Goal: Communication & Community: Answer question/provide support

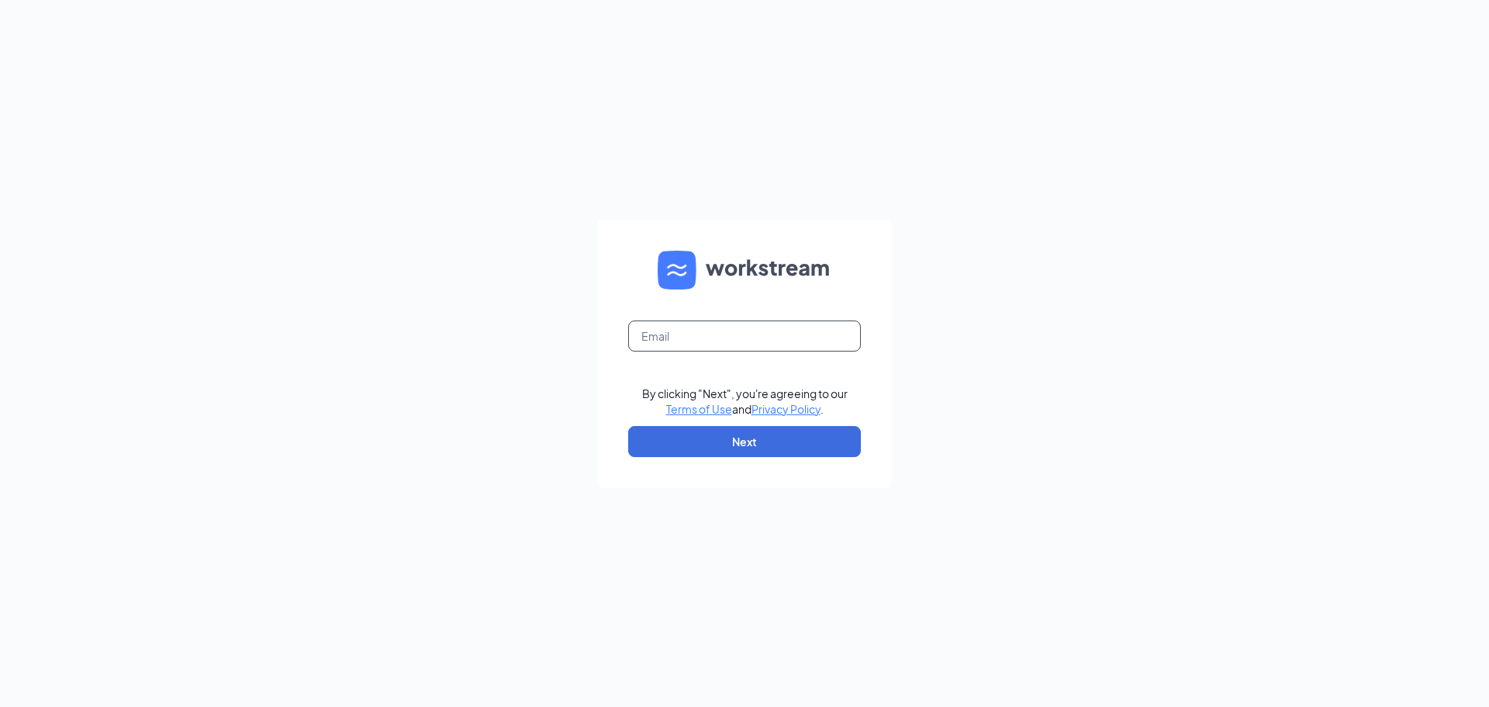
click at [762, 339] on input "text" at bounding box center [744, 335] width 233 height 31
type input "jessica@piedmontprinting.com"
click at [746, 443] on button "Next" at bounding box center [744, 441] width 233 height 31
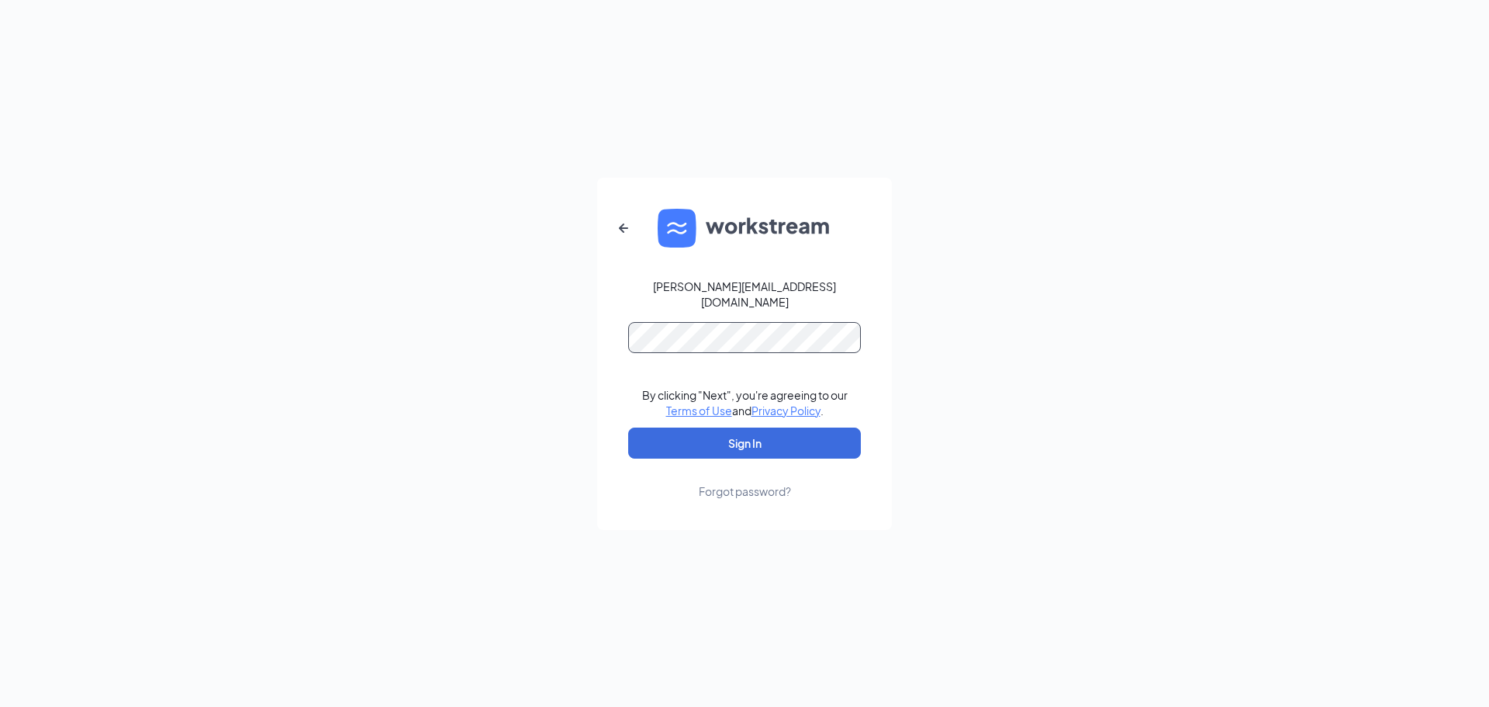
click at [0, 706] on com-1password-button at bounding box center [0, 707] width 0 height 0
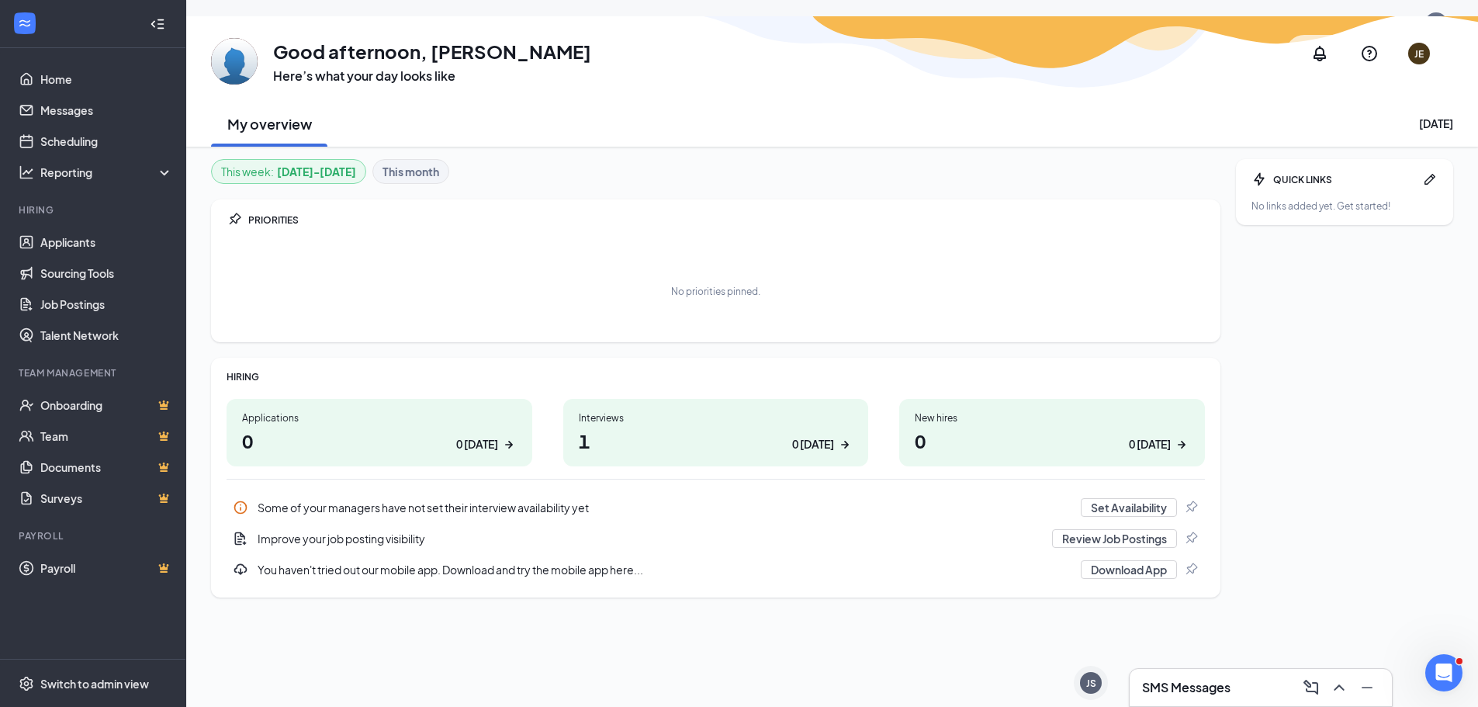
scroll to position [48, 0]
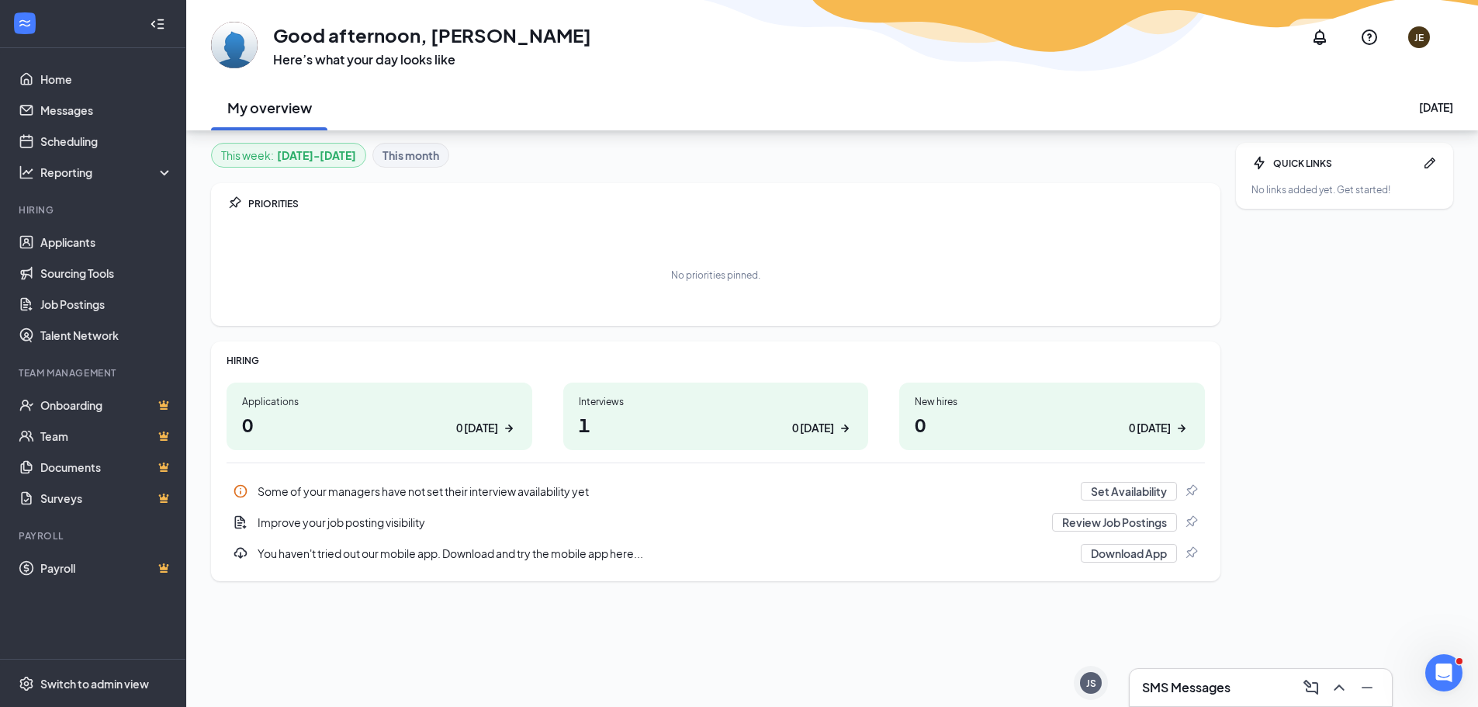
click at [790, 416] on h1 "1 0 [DATE]" at bounding box center [716, 424] width 275 height 26
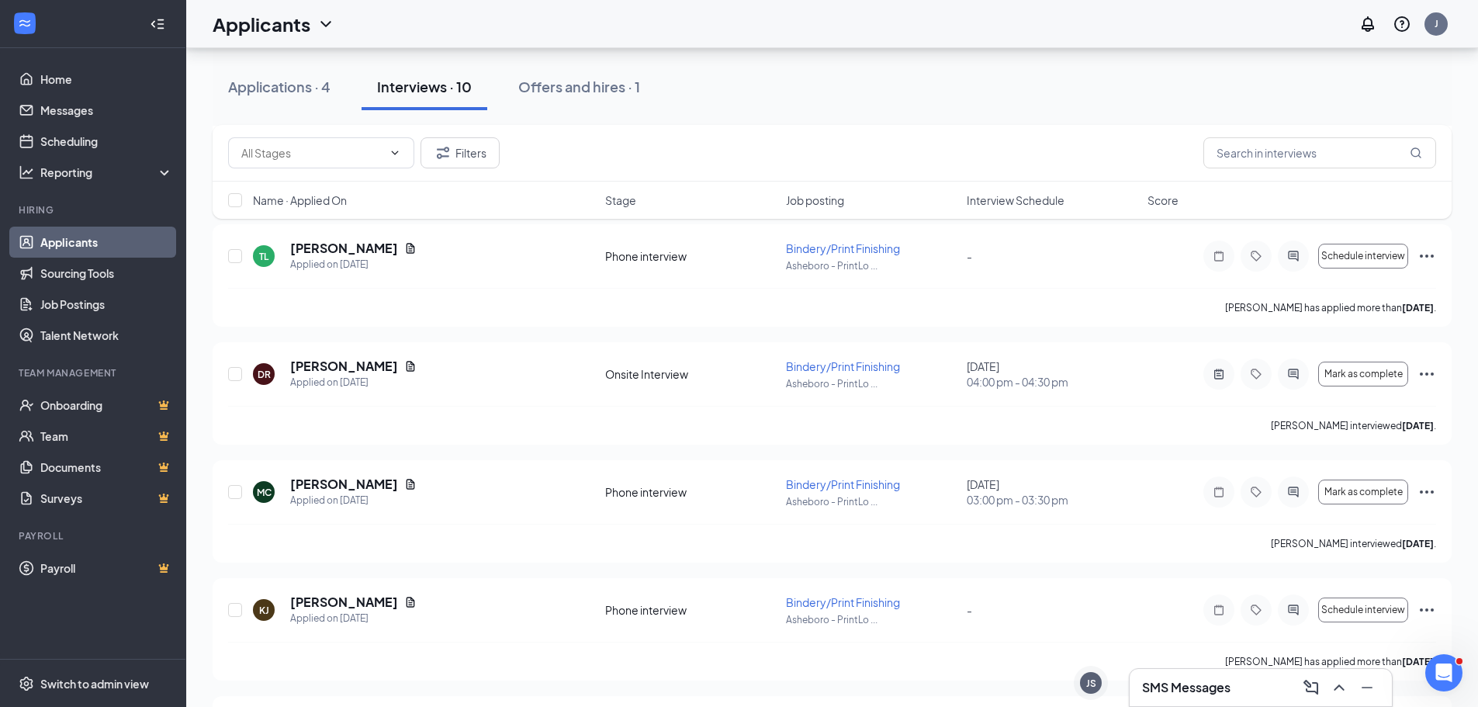
scroll to position [465, 0]
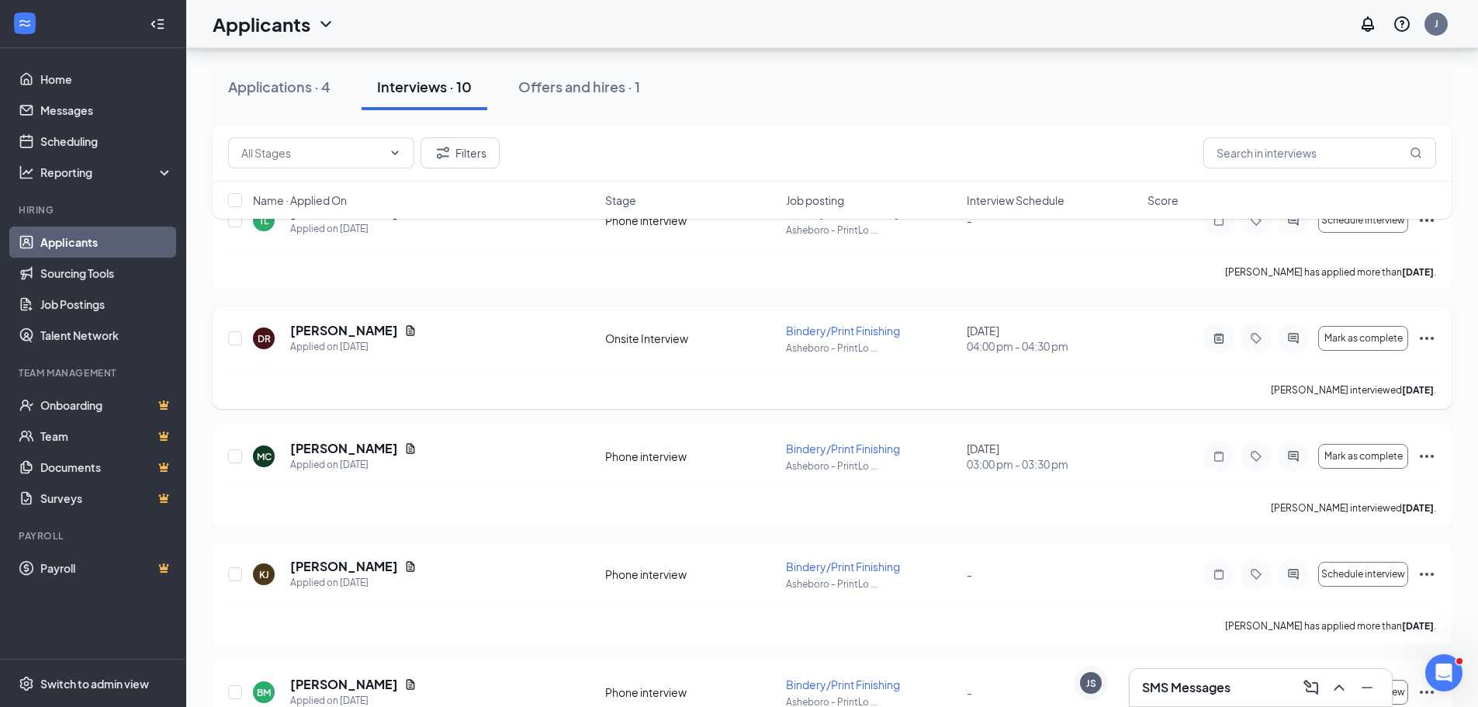
click at [1426, 335] on icon "Ellipses" at bounding box center [1426, 338] width 19 height 19
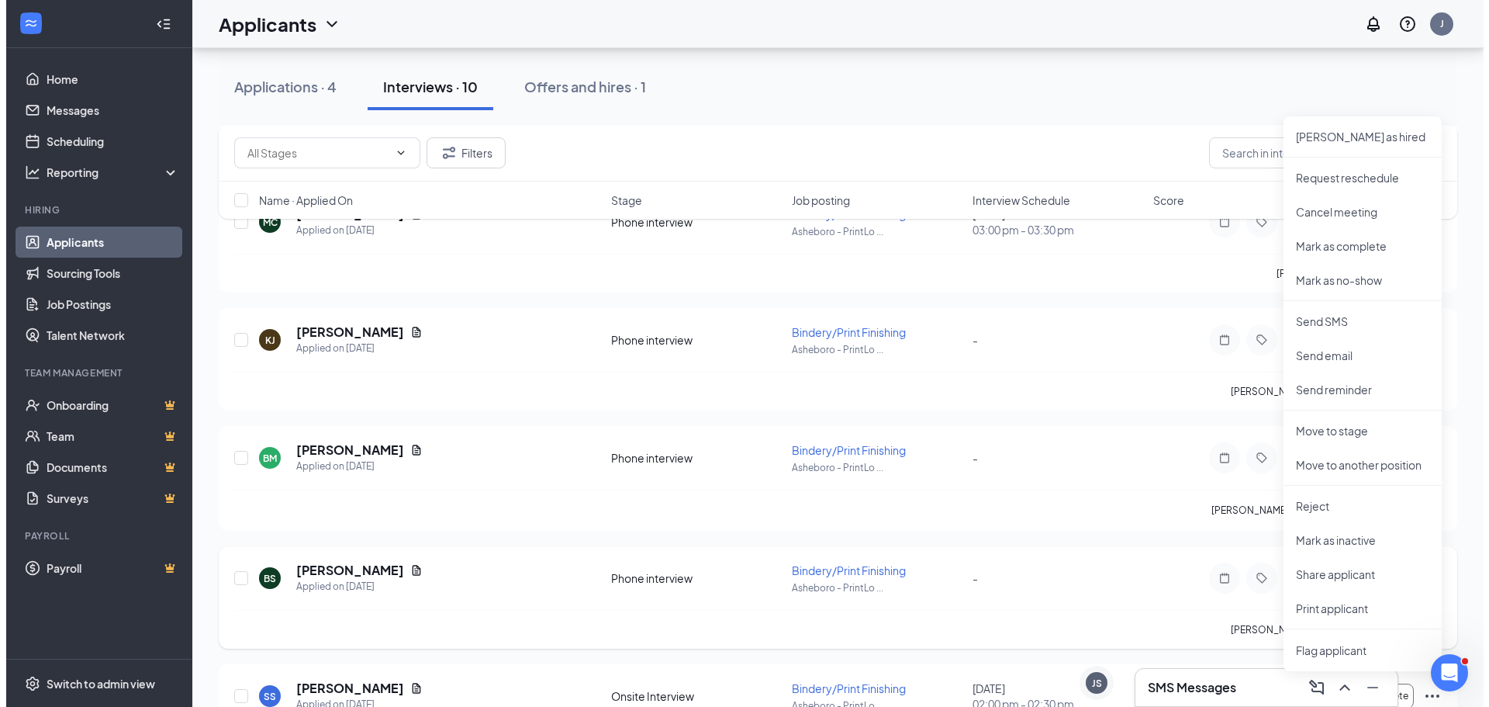
scroll to position [545, 0]
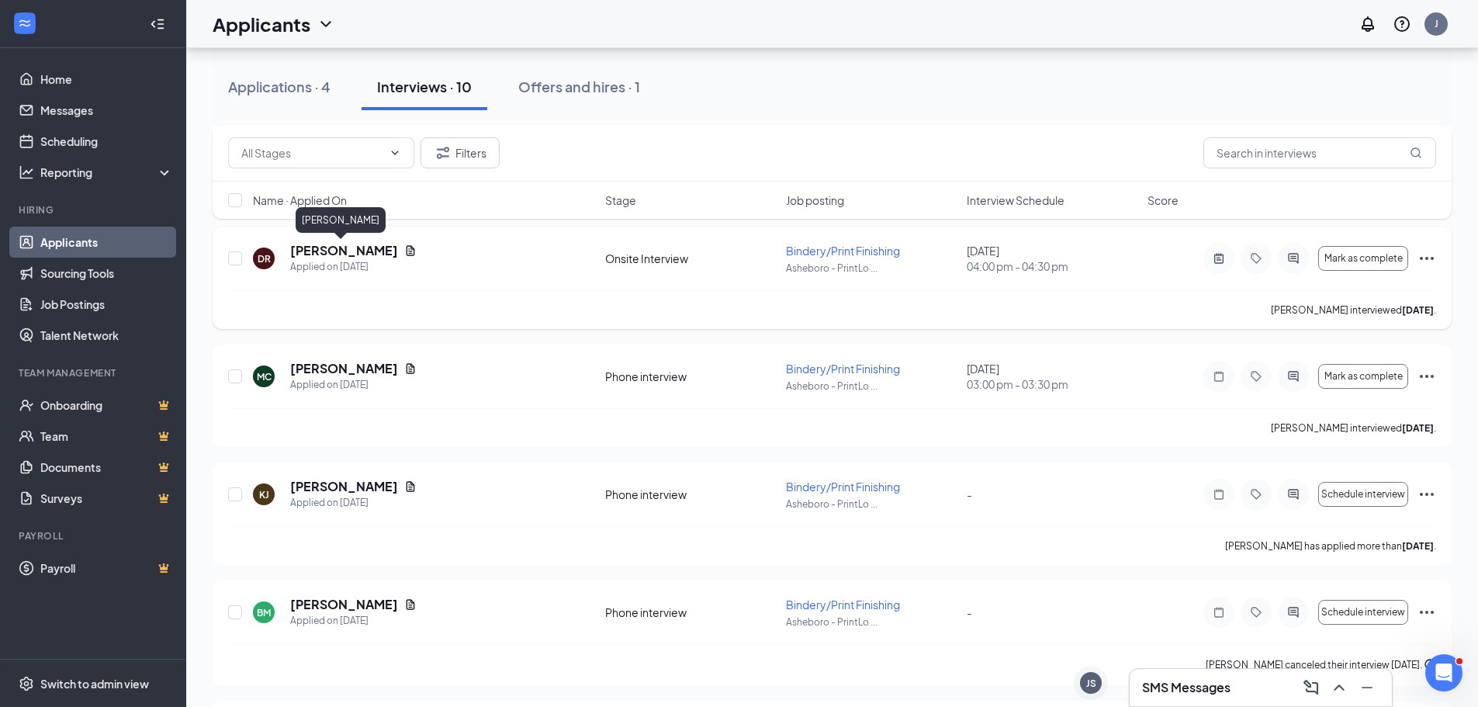
click at [337, 252] on h5 "Donna Reeder" at bounding box center [344, 250] width 108 height 17
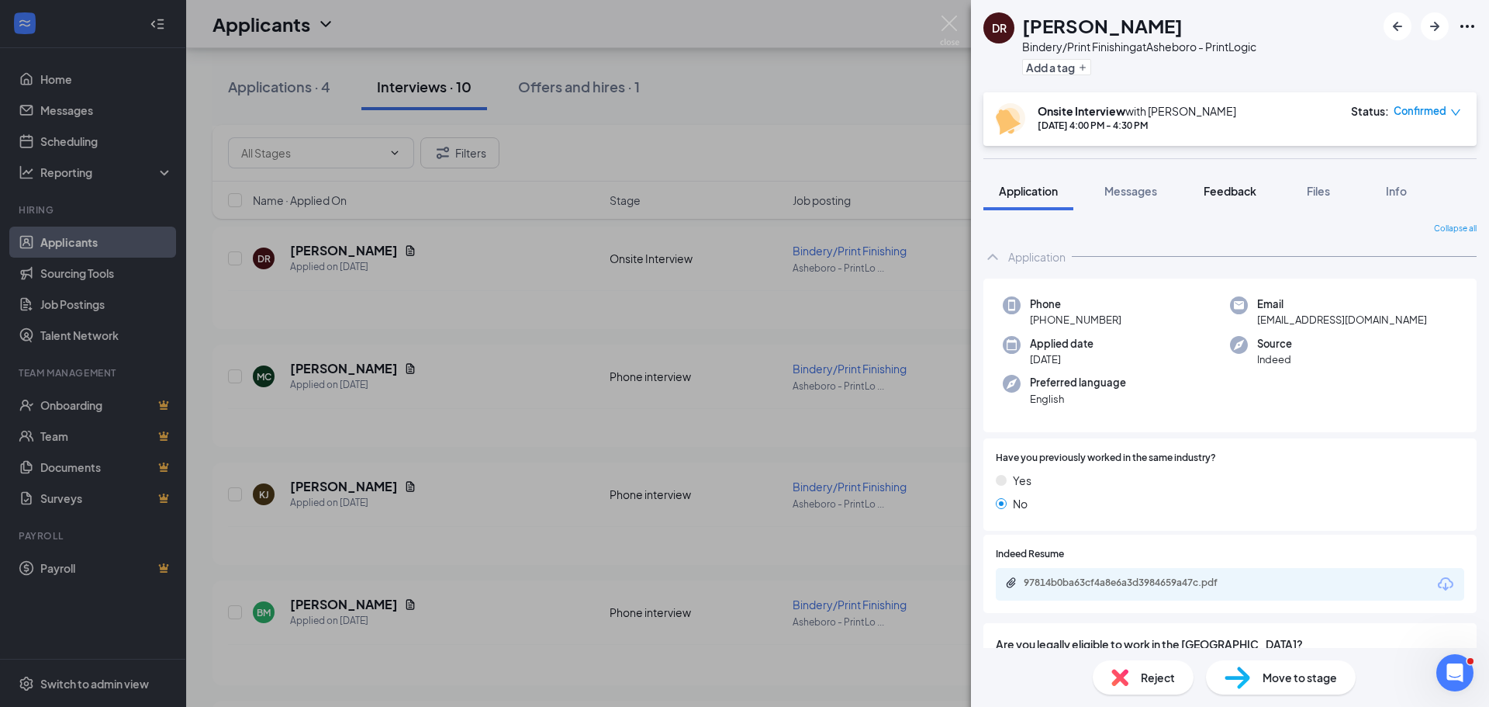
click at [1226, 192] on span "Feedback" at bounding box center [1230, 191] width 53 height 14
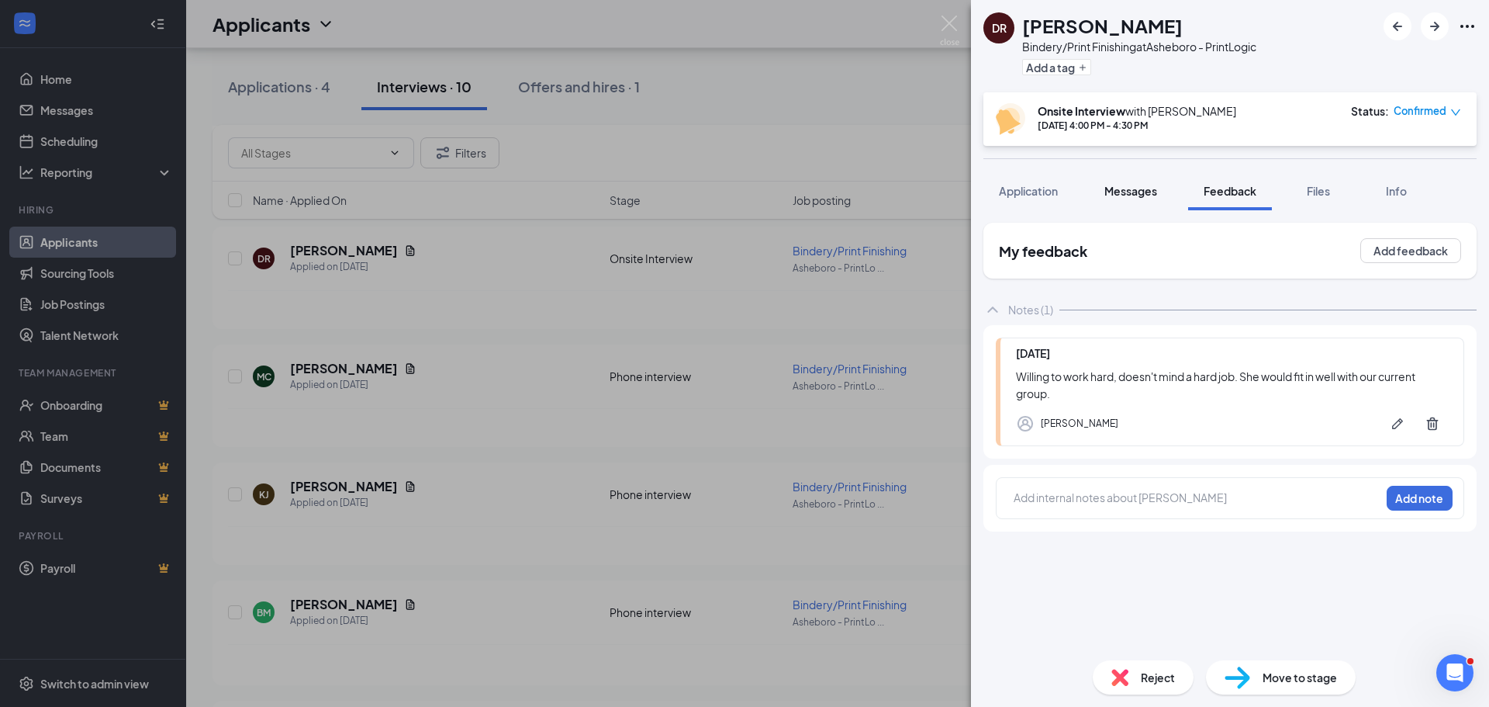
click at [1140, 193] on span "Messages" at bounding box center [1131, 191] width 53 height 14
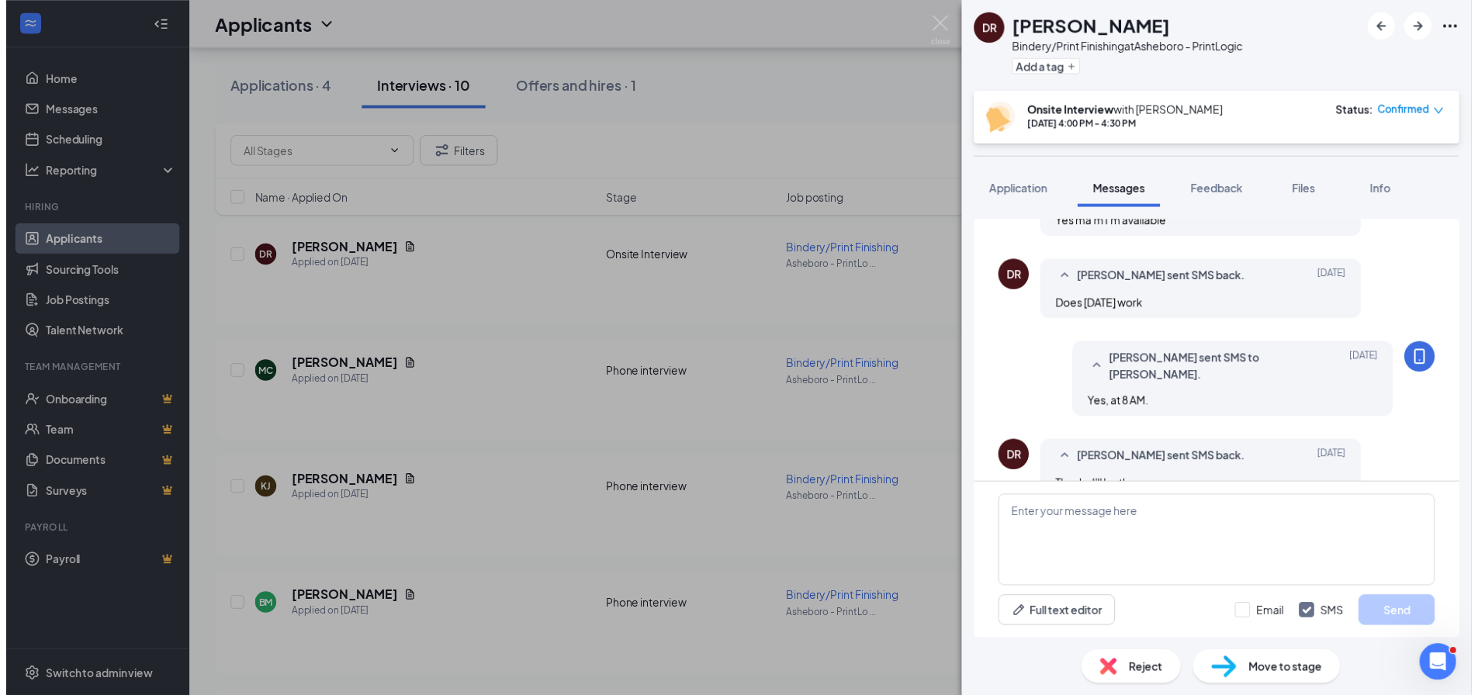
scroll to position [597, 0]
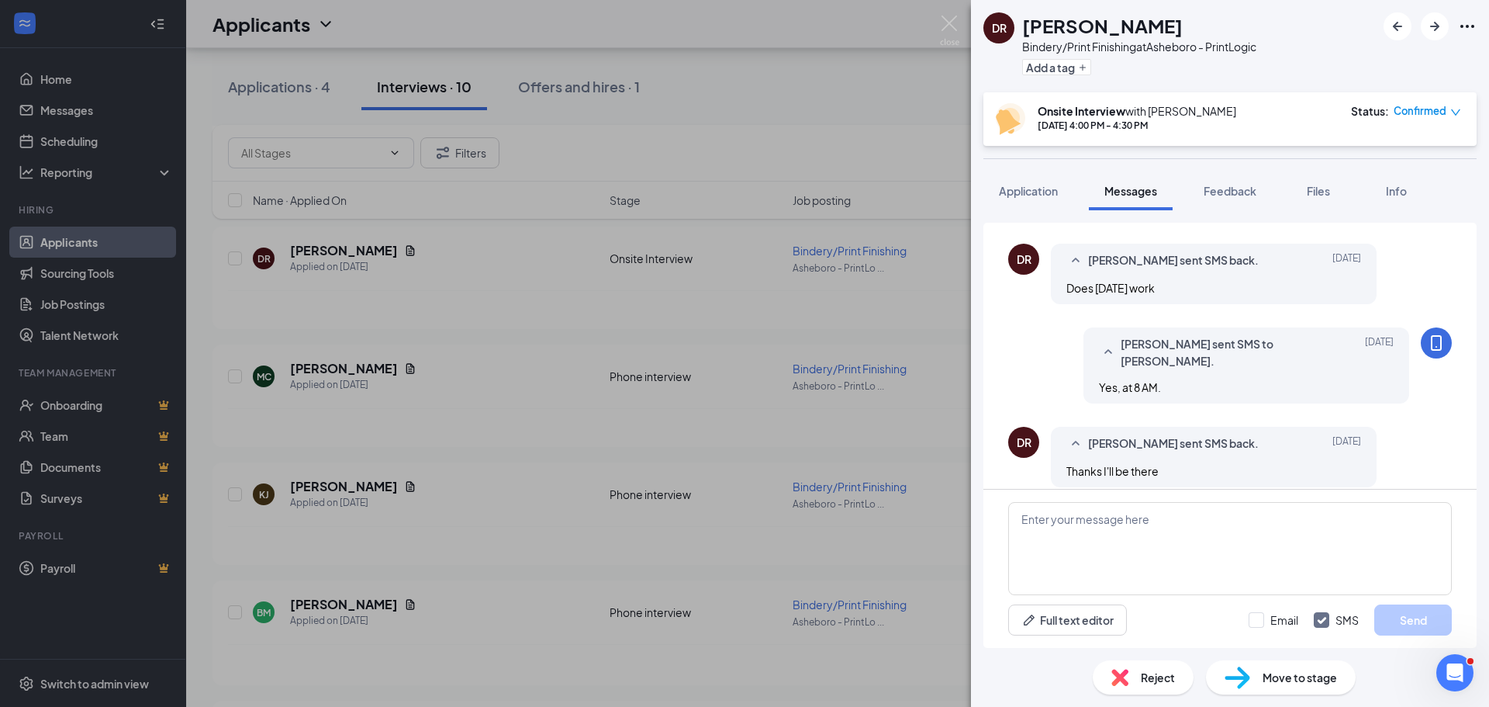
click at [900, 92] on div "DR Donna Reeder Bindery/Print Finishing at Asheboro - PrintLogic Add a tag Onsi…" at bounding box center [744, 353] width 1489 height 707
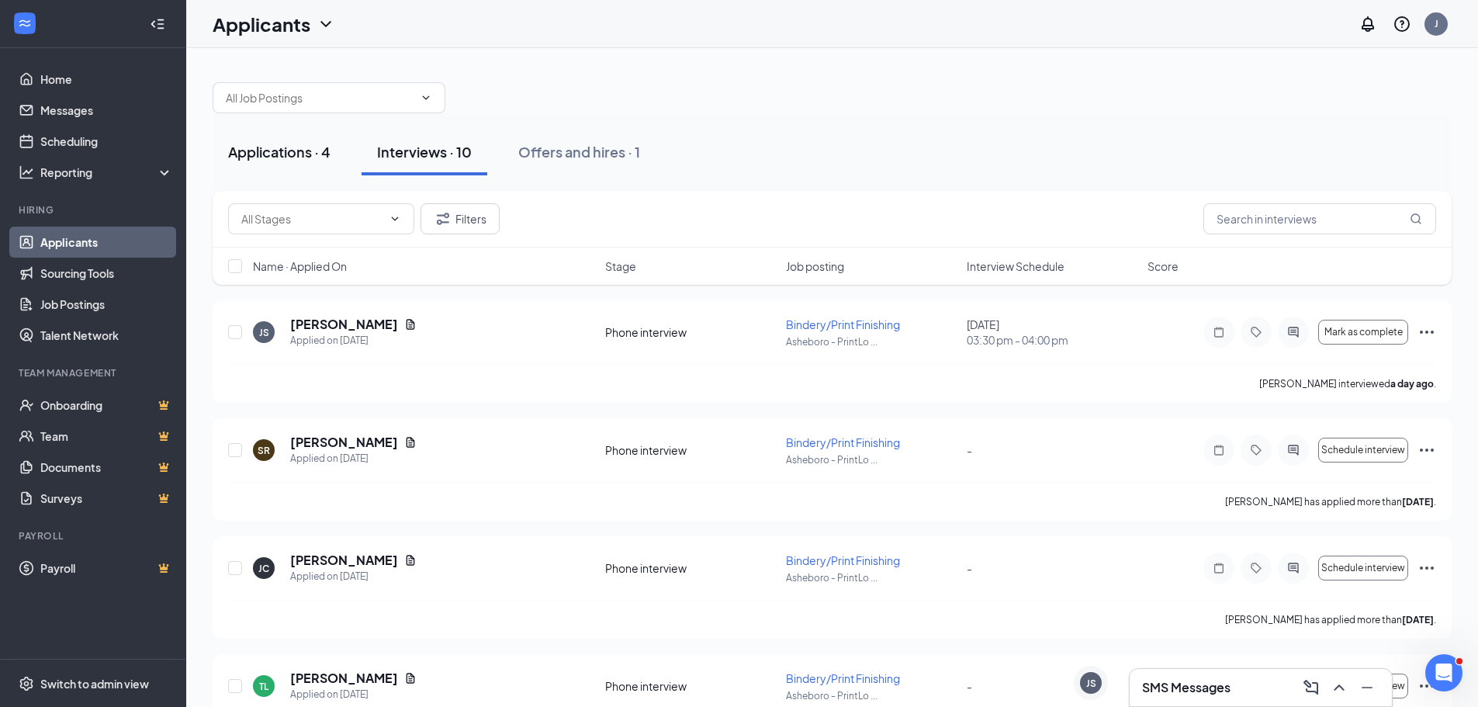
click at [267, 153] on div "Applications · 4" at bounding box center [279, 151] width 102 height 19
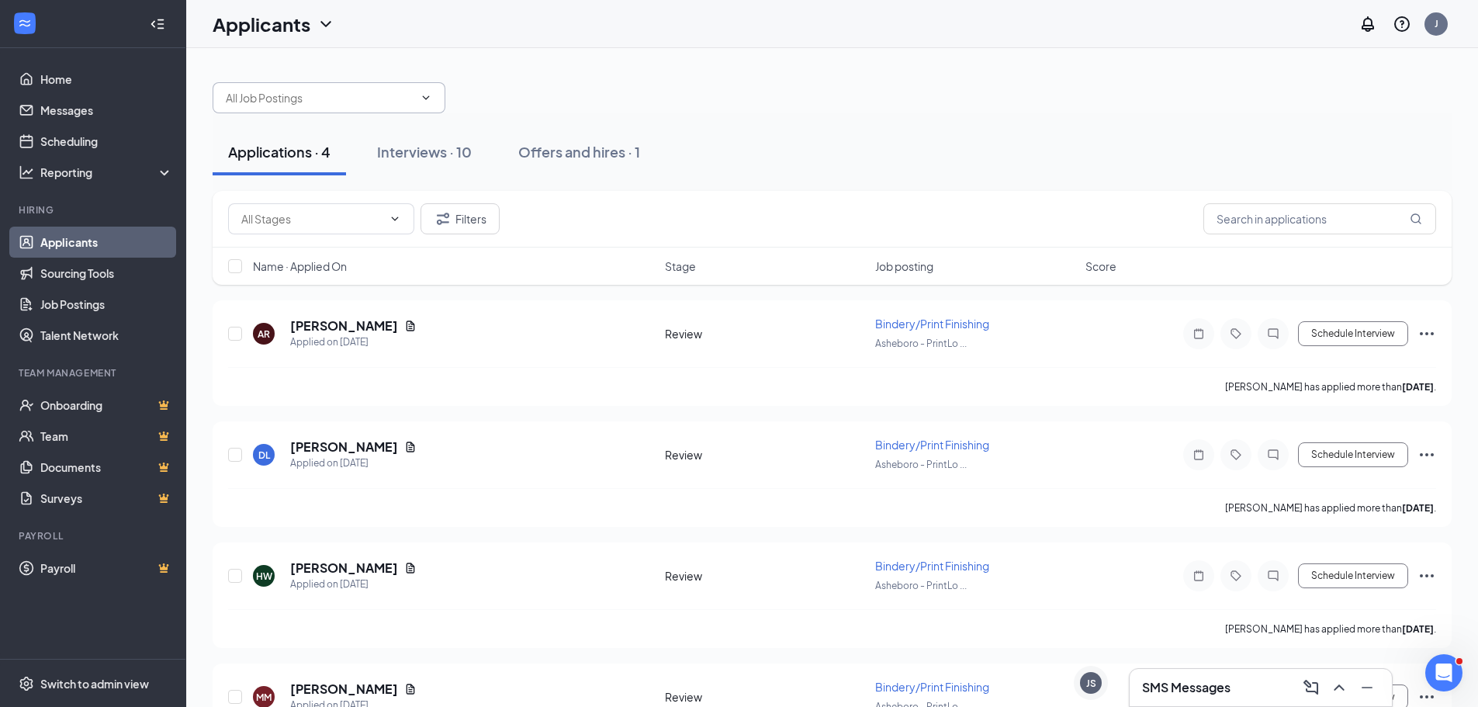
click at [426, 102] on icon "ChevronDown" at bounding box center [426, 98] width 12 height 12
click at [427, 97] on icon "ChevronDown" at bounding box center [426, 98] width 12 height 12
click at [905, 318] on span "Bindery/Print Finishing" at bounding box center [932, 323] width 114 height 14
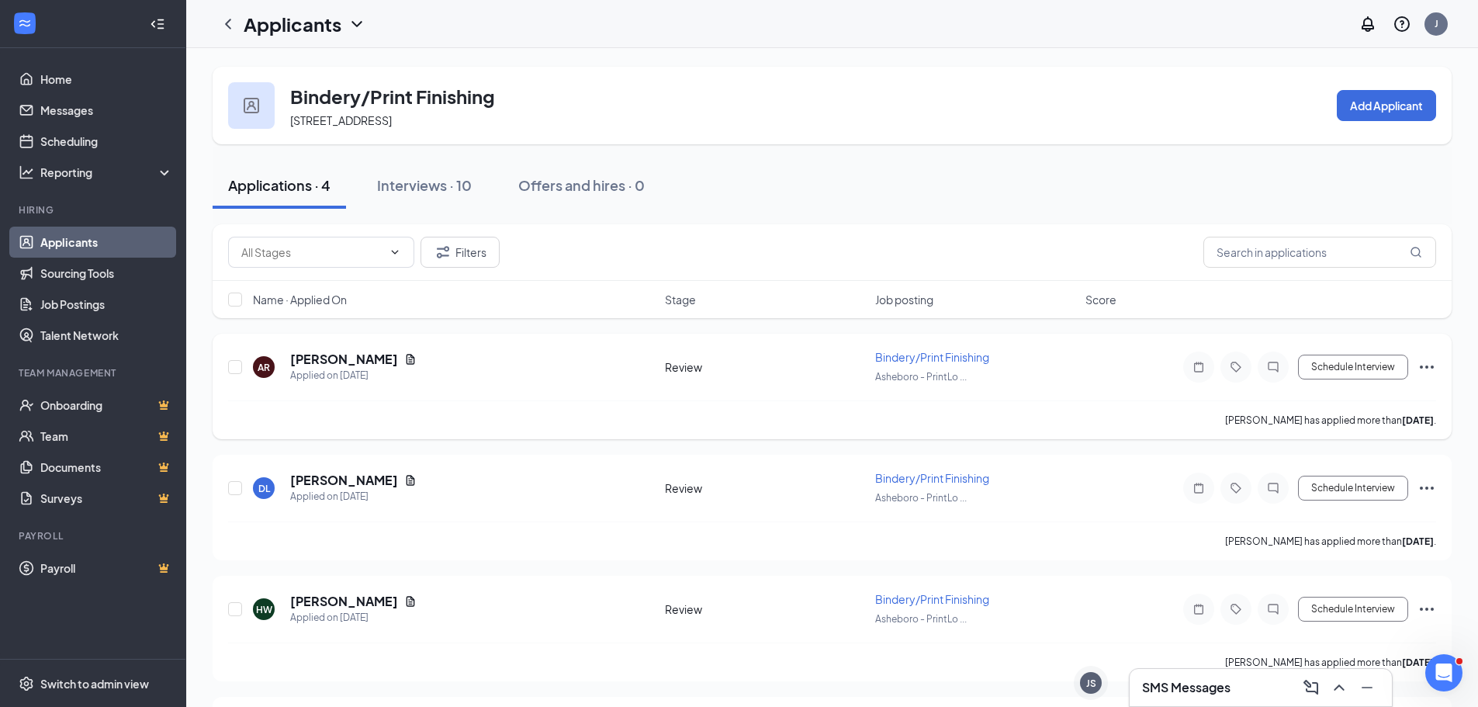
click at [908, 355] on span "Bindery/Print Finishing" at bounding box center [932, 357] width 114 height 14
click at [401, 256] on span at bounding box center [321, 252] width 186 height 31
click at [392, 247] on icon "ChevronDown" at bounding box center [395, 252] width 12 height 12
click at [434, 185] on div "Interviews · 10" at bounding box center [424, 184] width 95 height 19
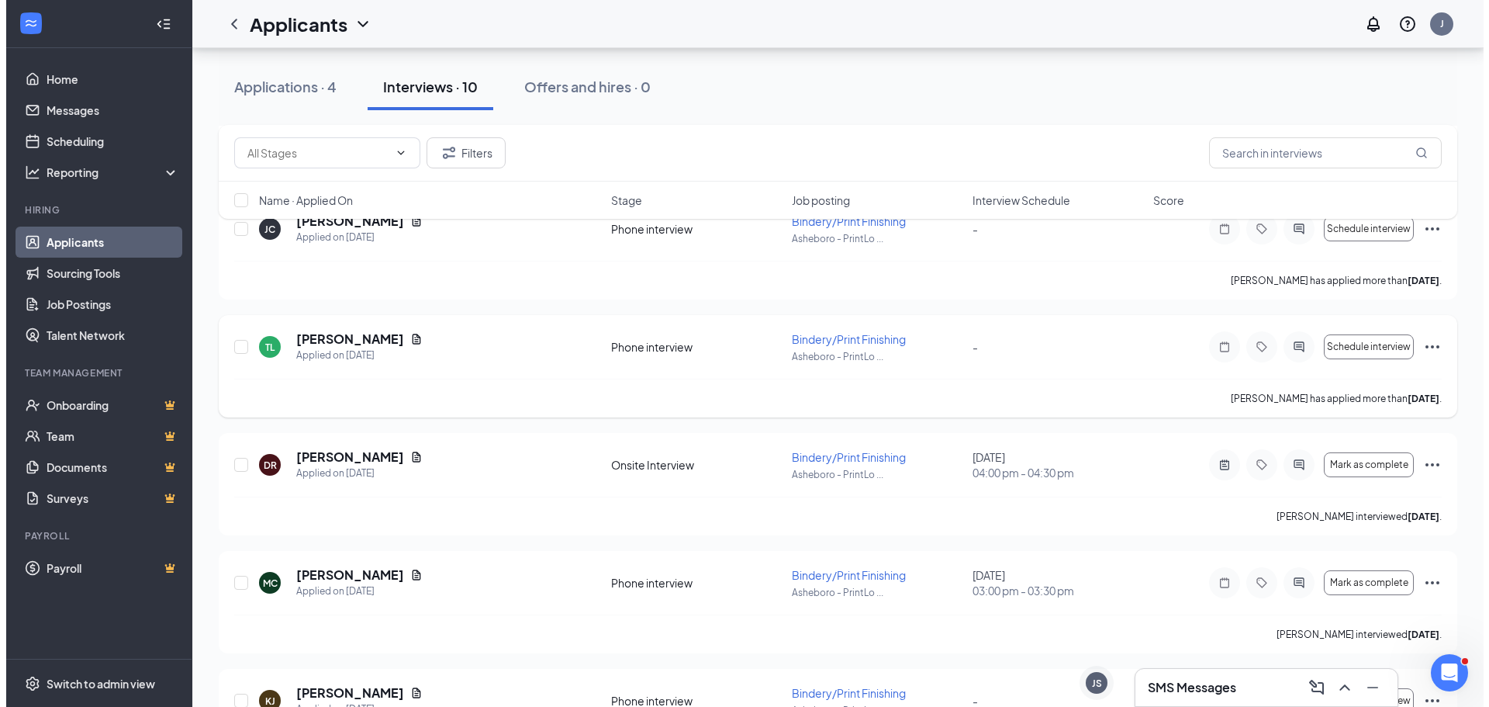
scroll to position [388, 0]
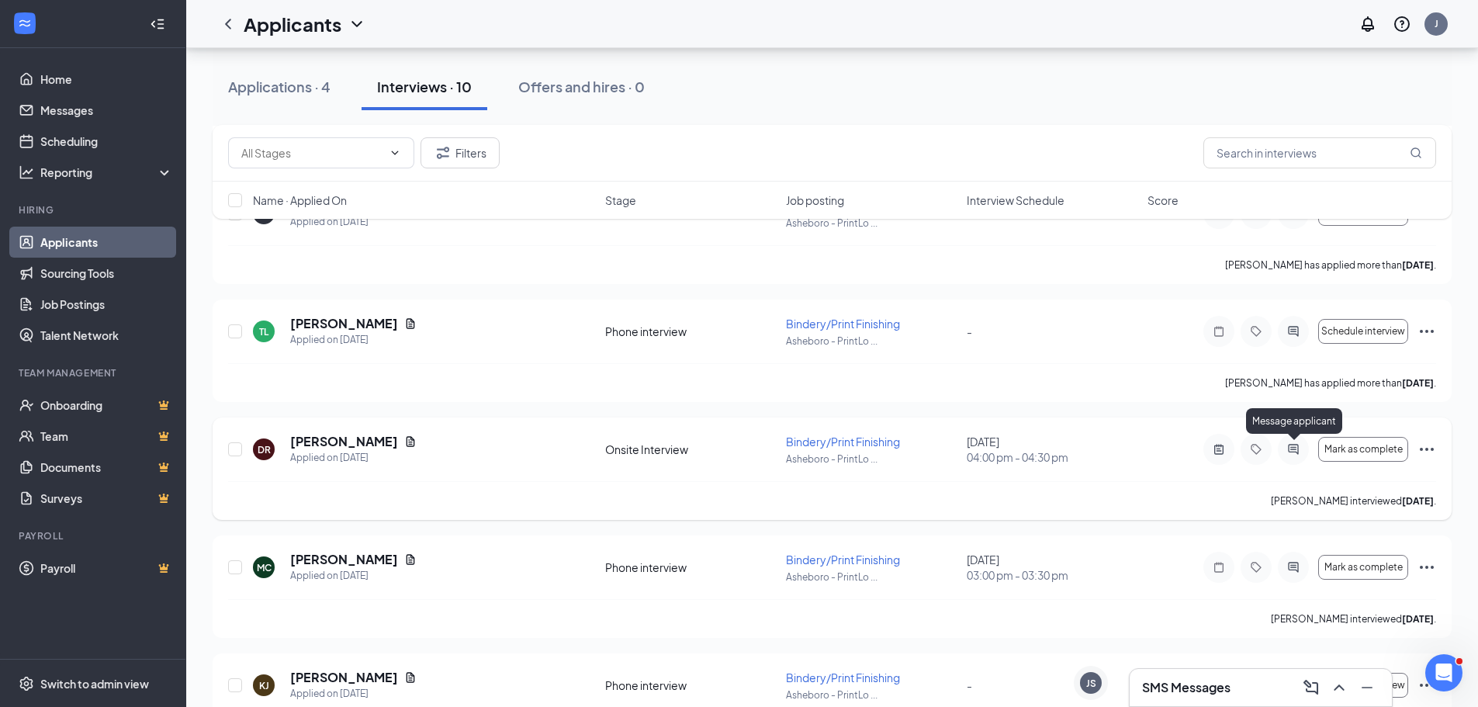
click at [1292, 446] on icon "ActiveChat" at bounding box center [1293, 449] width 19 height 12
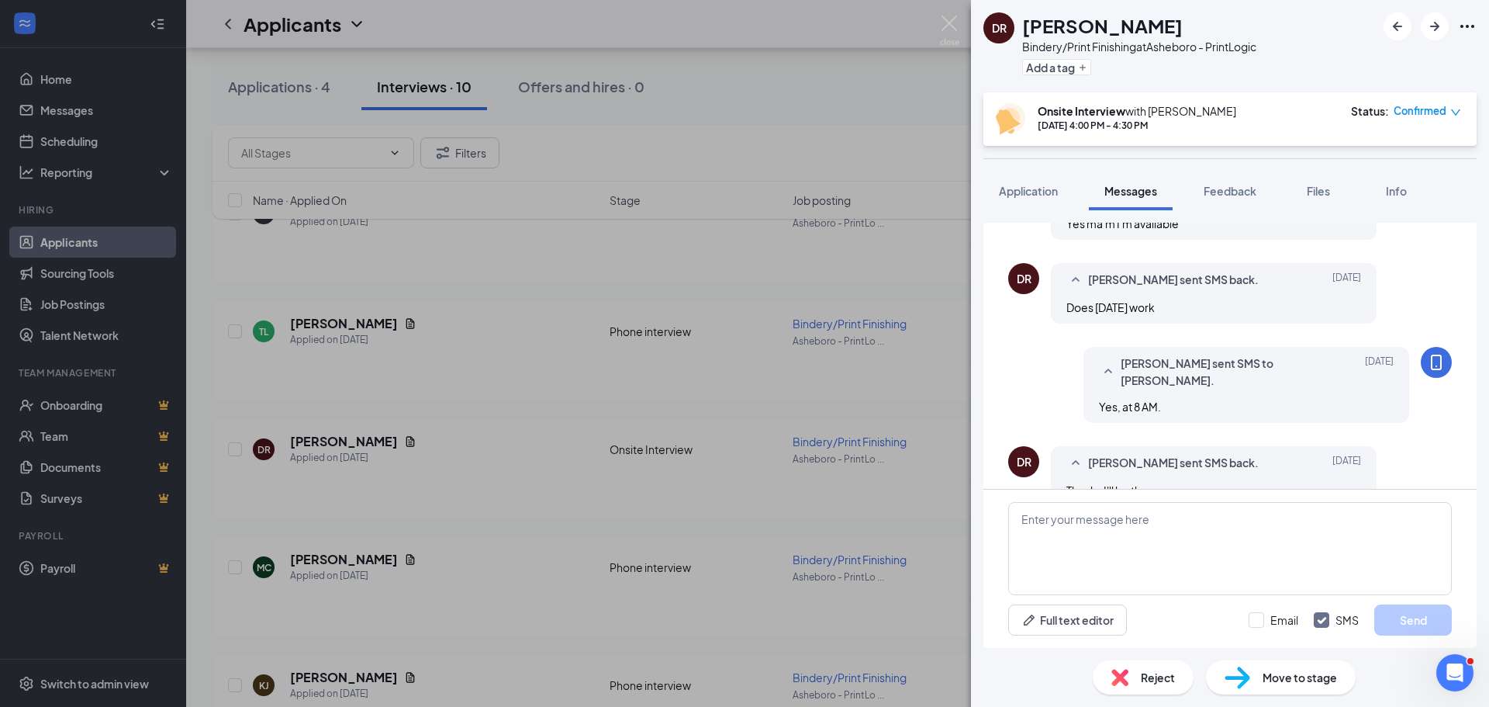
scroll to position [597, 0]
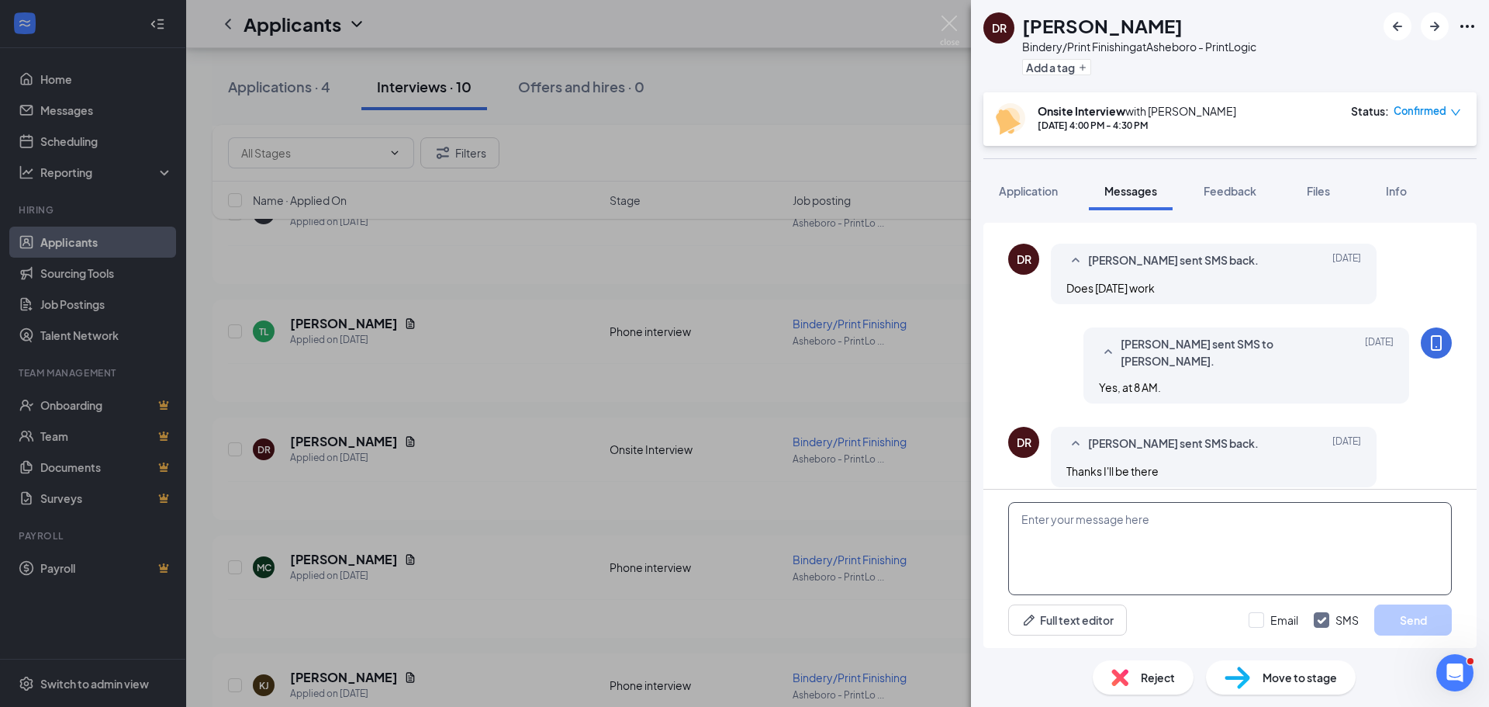
paste textarea "Dear Donna, Thank you for taking the time to apply for the Bindery/Print Finish…"
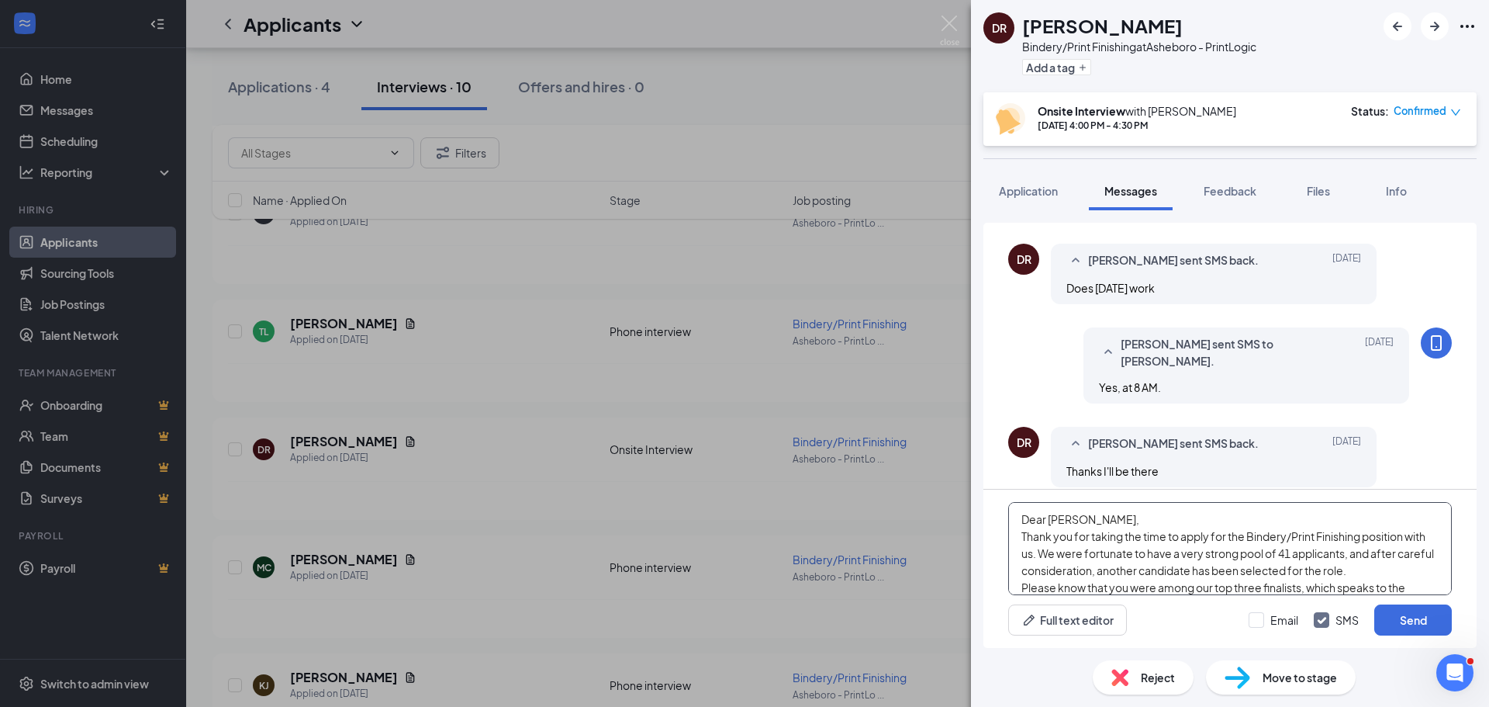
scroll to position [137, 0]
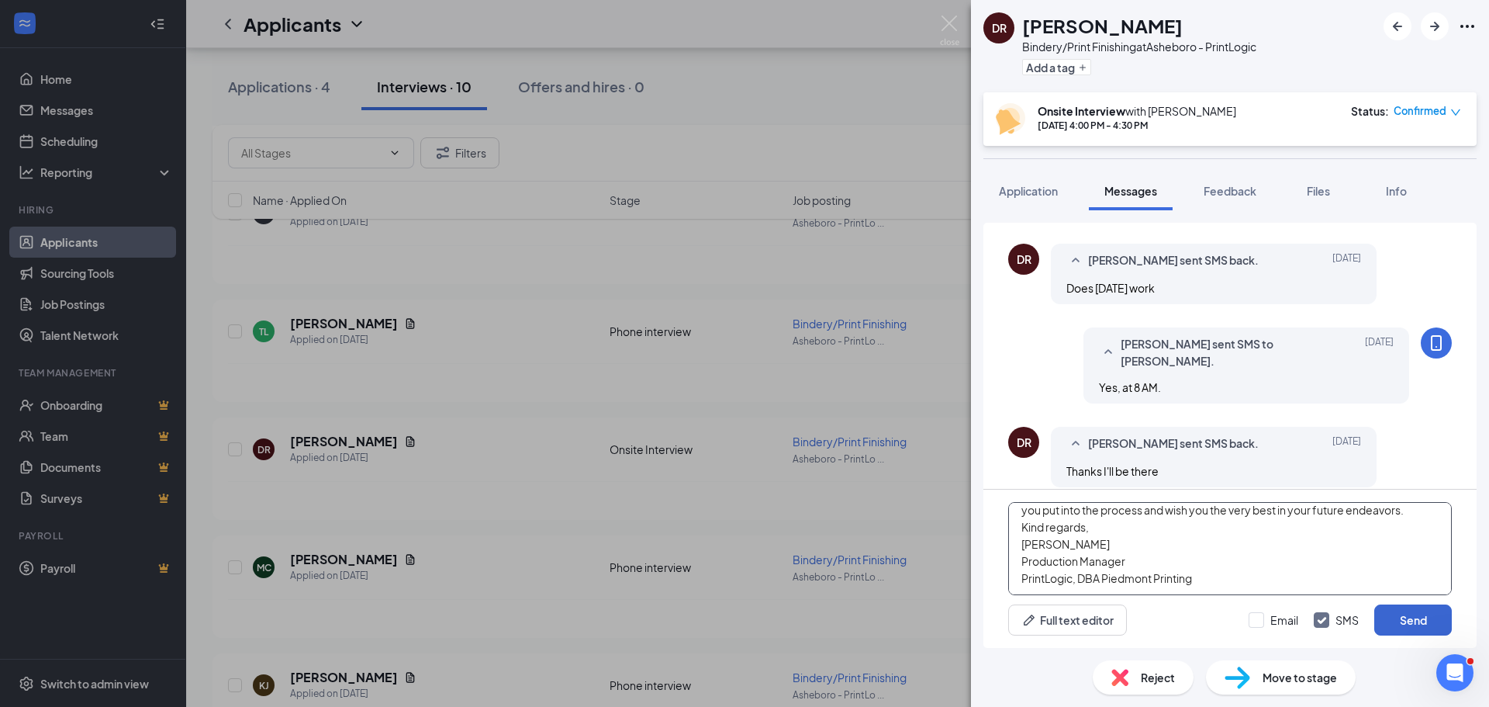
type textarea "Dear Donna, Thank you for taking the time to apply for the Bindery/Print Finish…"
click at [1396, 621] on button "Send" at bounding box center [1414, 619] width 78 height 31
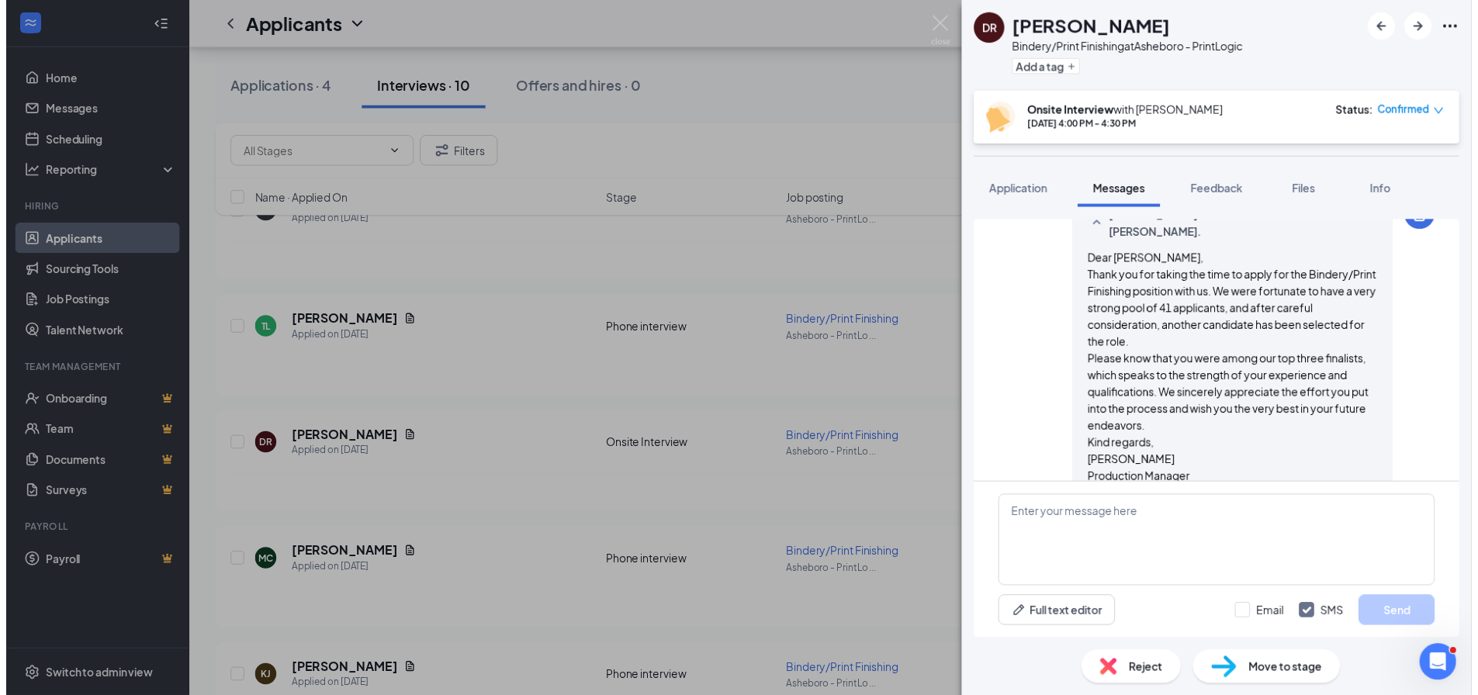
scroll to position [919, 0]
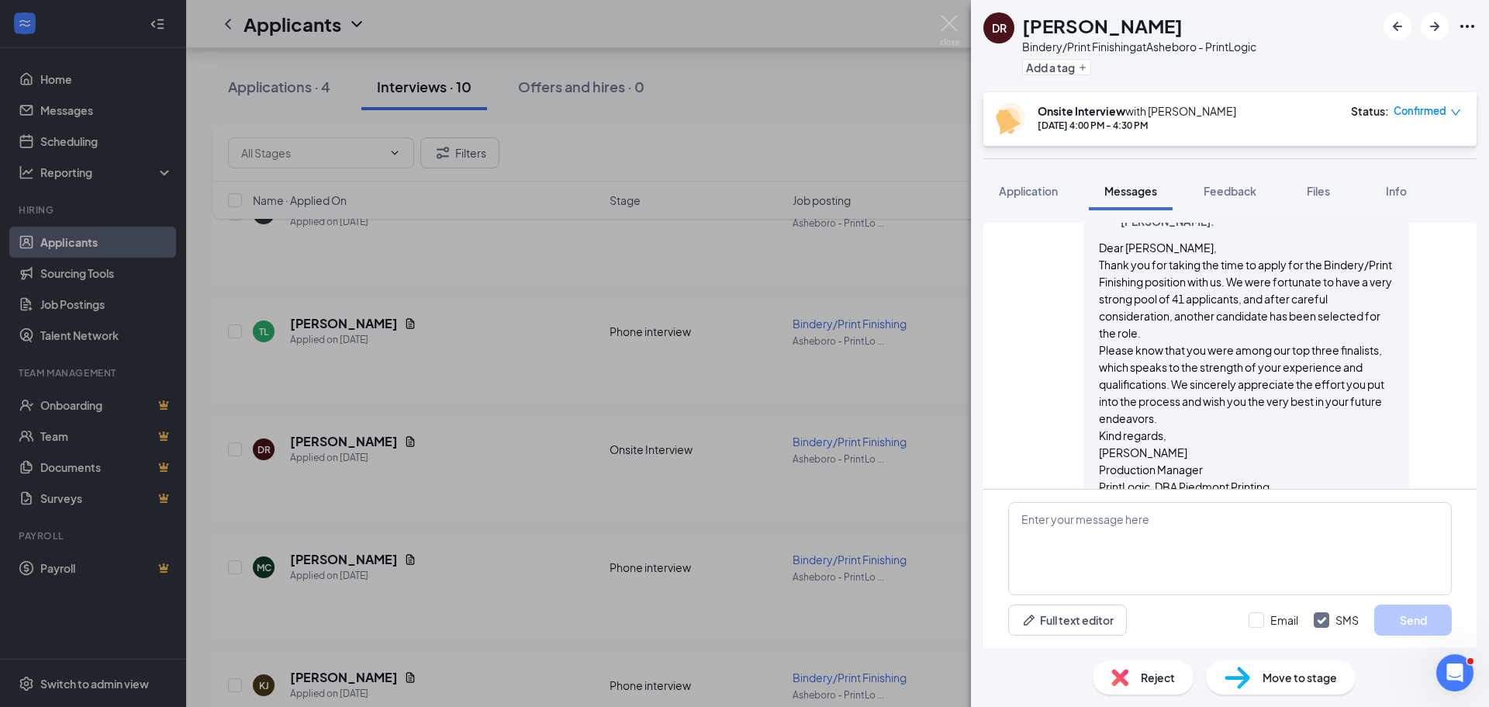
click at [404, 668] on div "DR Donna Reeder Bindery/Print Finishing at Asheboro - PrintLogic Add a tag Onsi…" at bounding box center [744, 353] width 1489 height 707
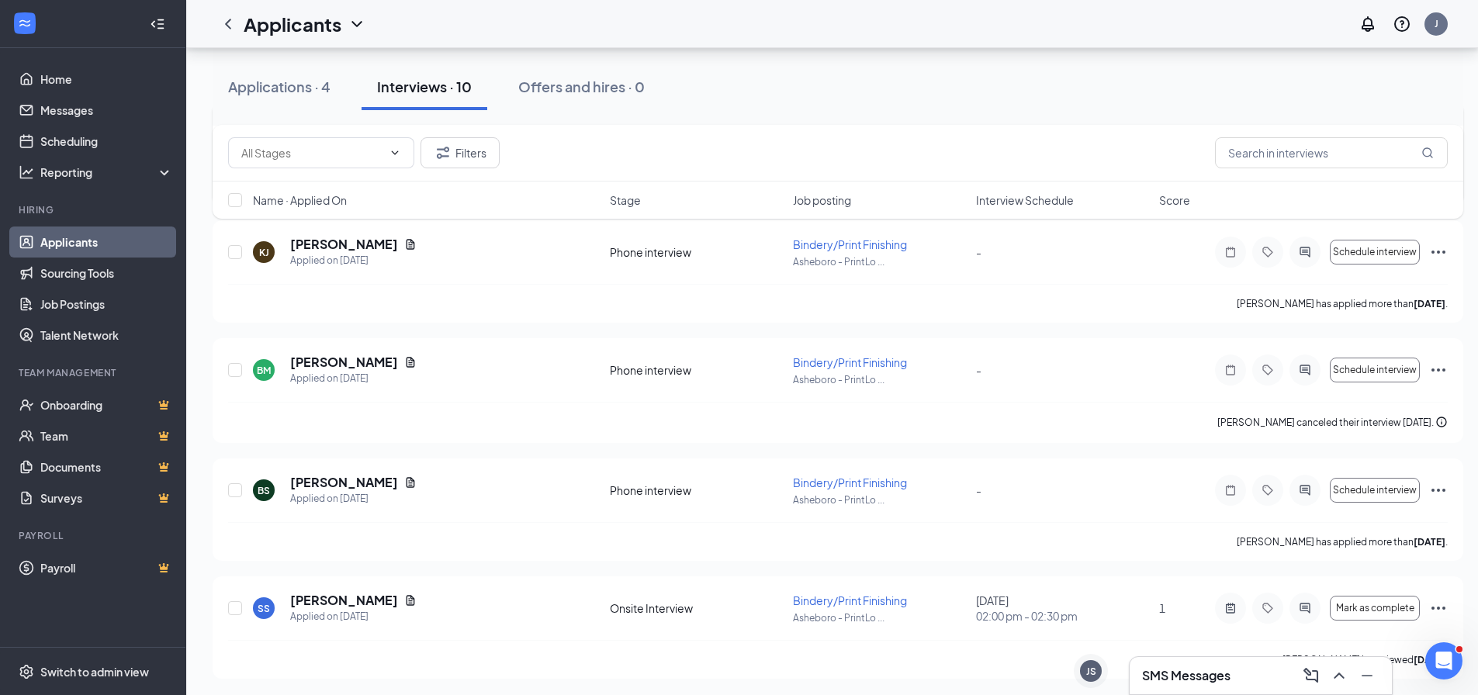
scroll to position [823, 0]
click at [1302, 491] on icon "ActiveChat" at bounding box center [1304, 488] width 10 height 10
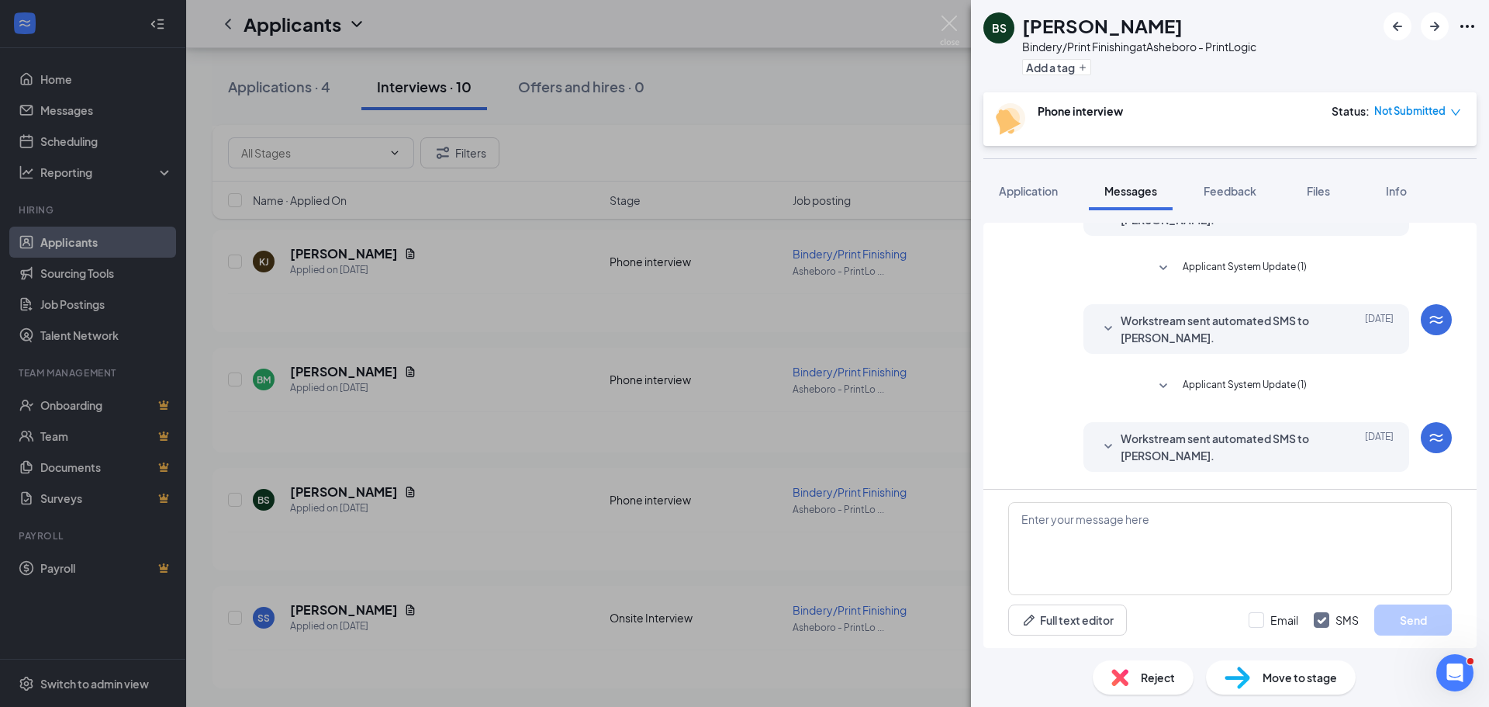
scroll to position [210, 0]
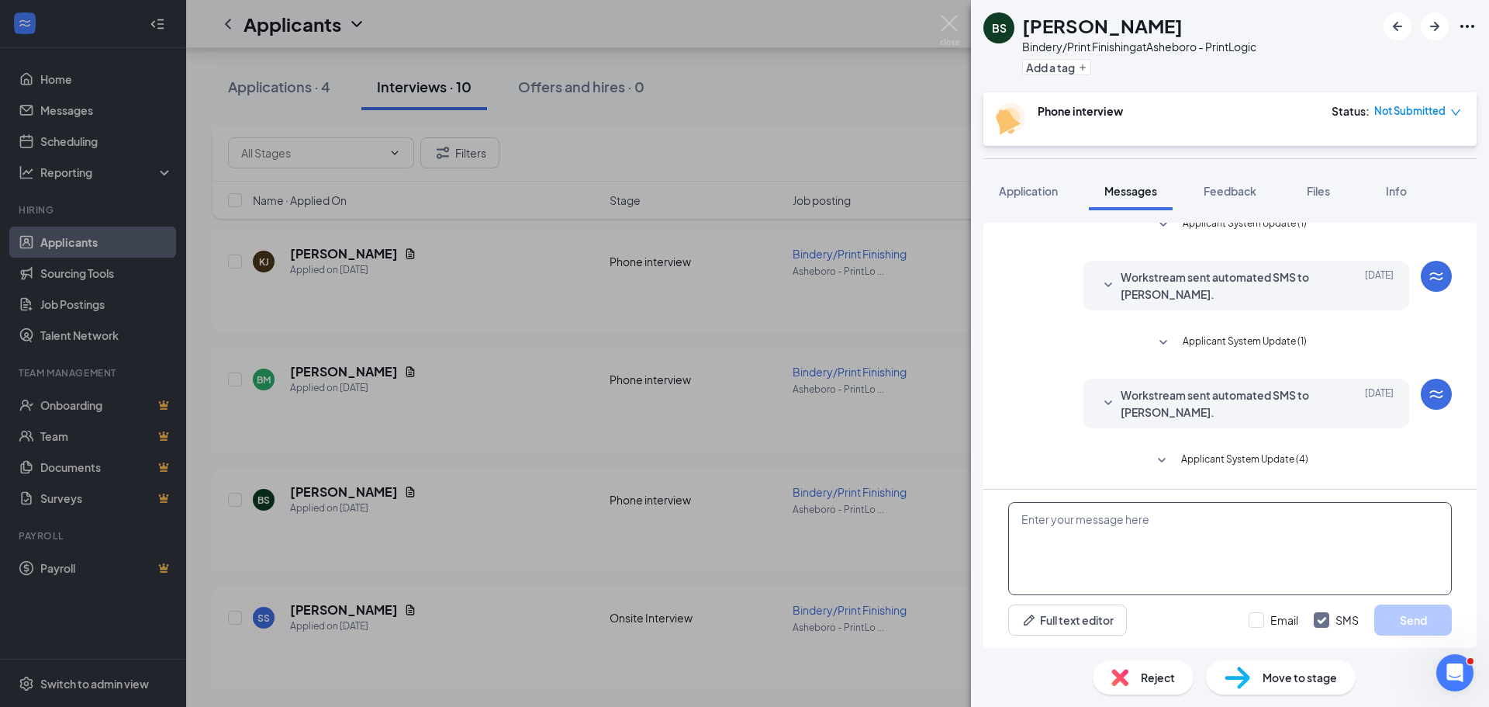
click at [1084, 522] on textarea at bounding box center [1230, 548] width 444 height 93
paste textarea "Dear Brittany, Thank you for taking the time to apply for the Bindery/Print Fin…"
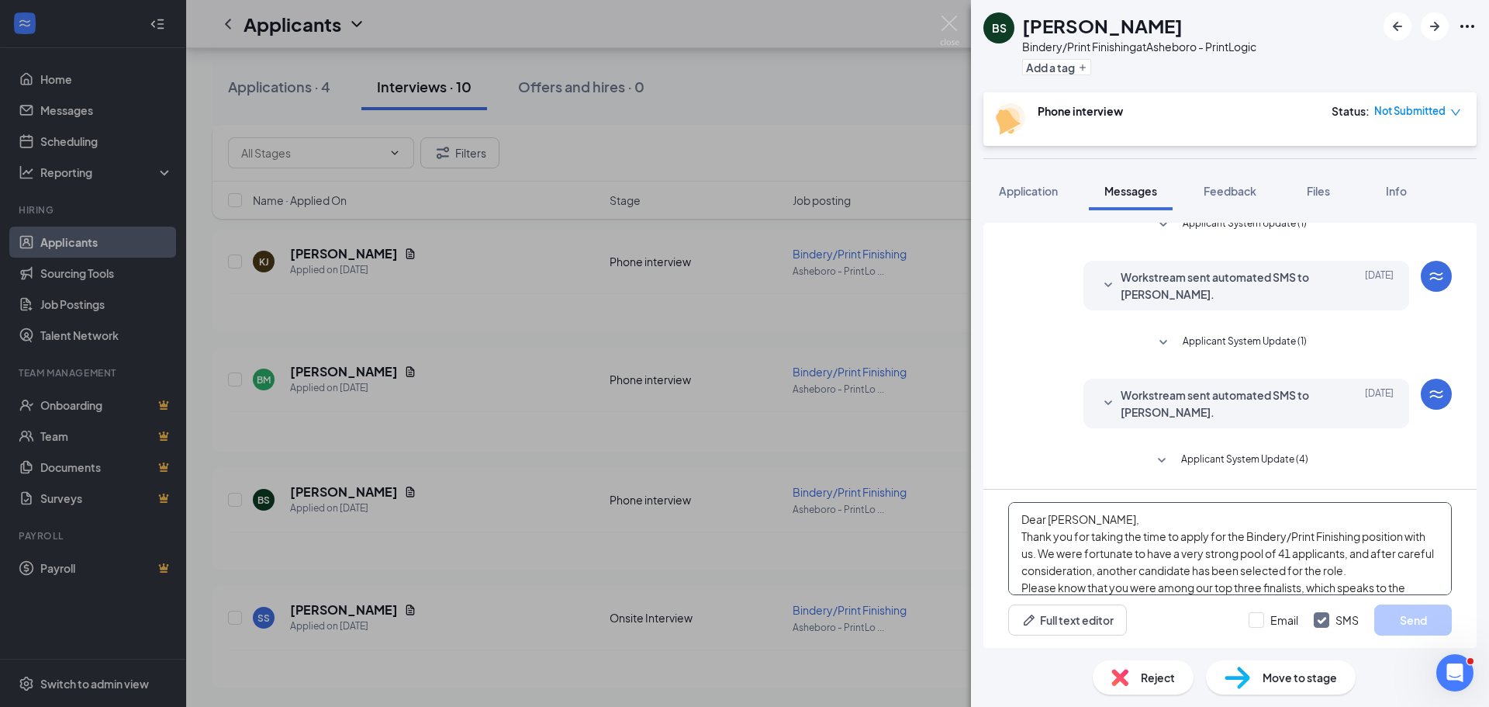
scroll to position [137, 0]
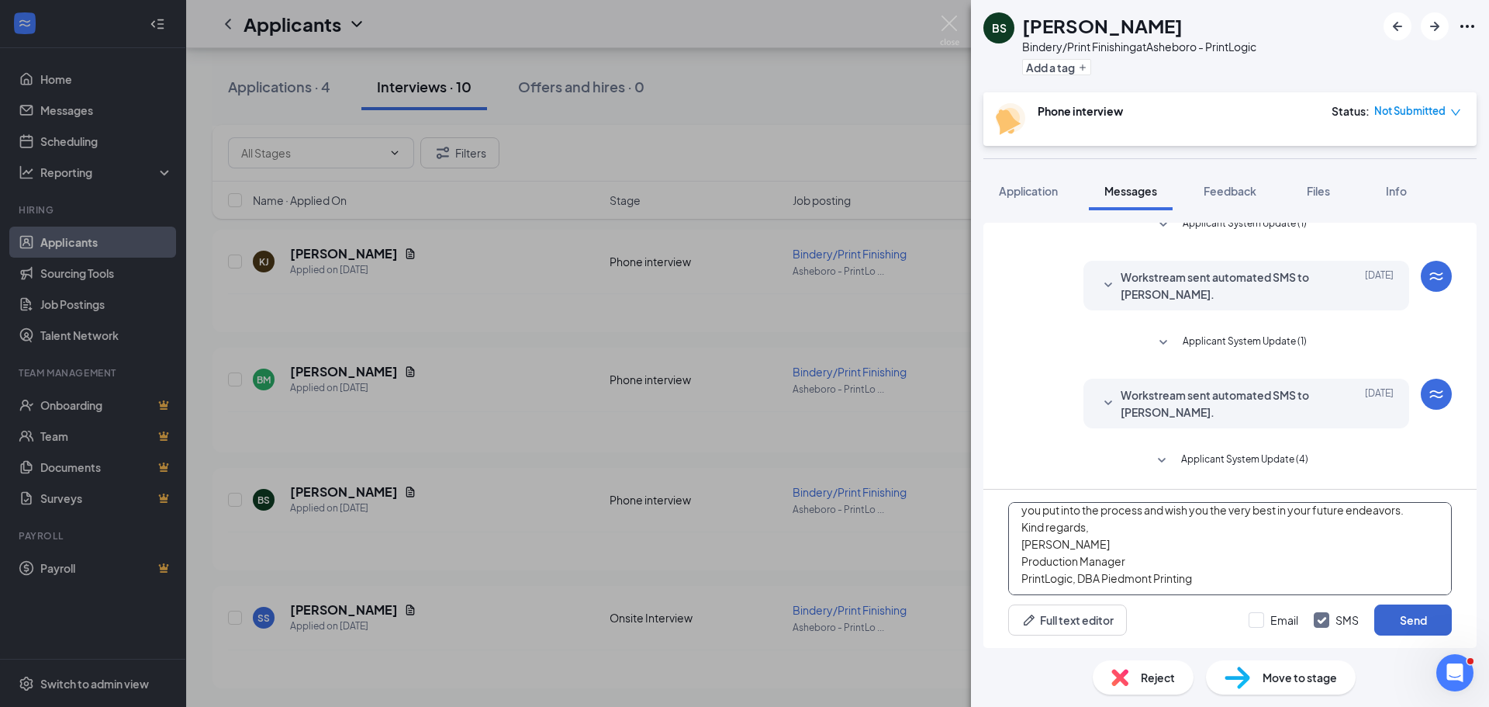
type textarea "Dear Brittany, Thank you for taking the time to apply for the Bindery/Print Fin…"
click at [1406, 614] on button "Send" at bounding box center [1414, 619] width 78 height 31
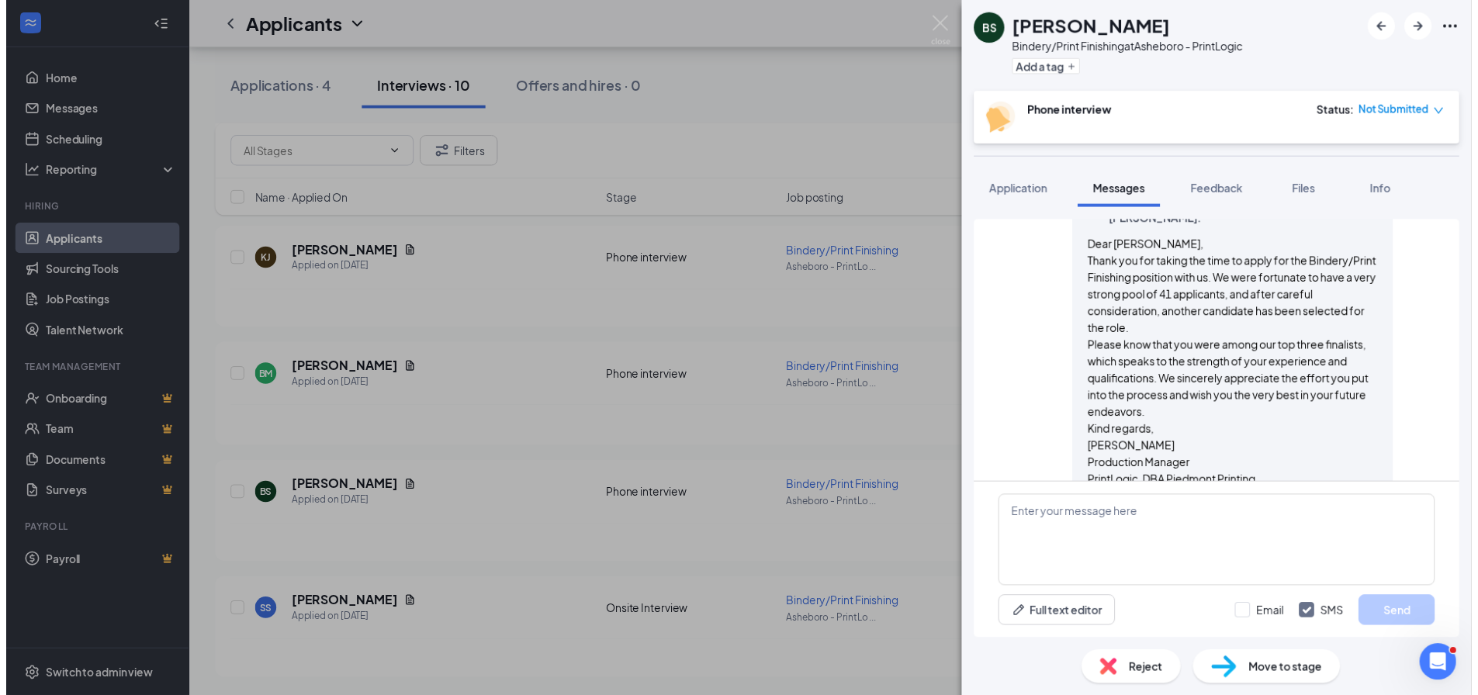
scroll to position [533, 0]
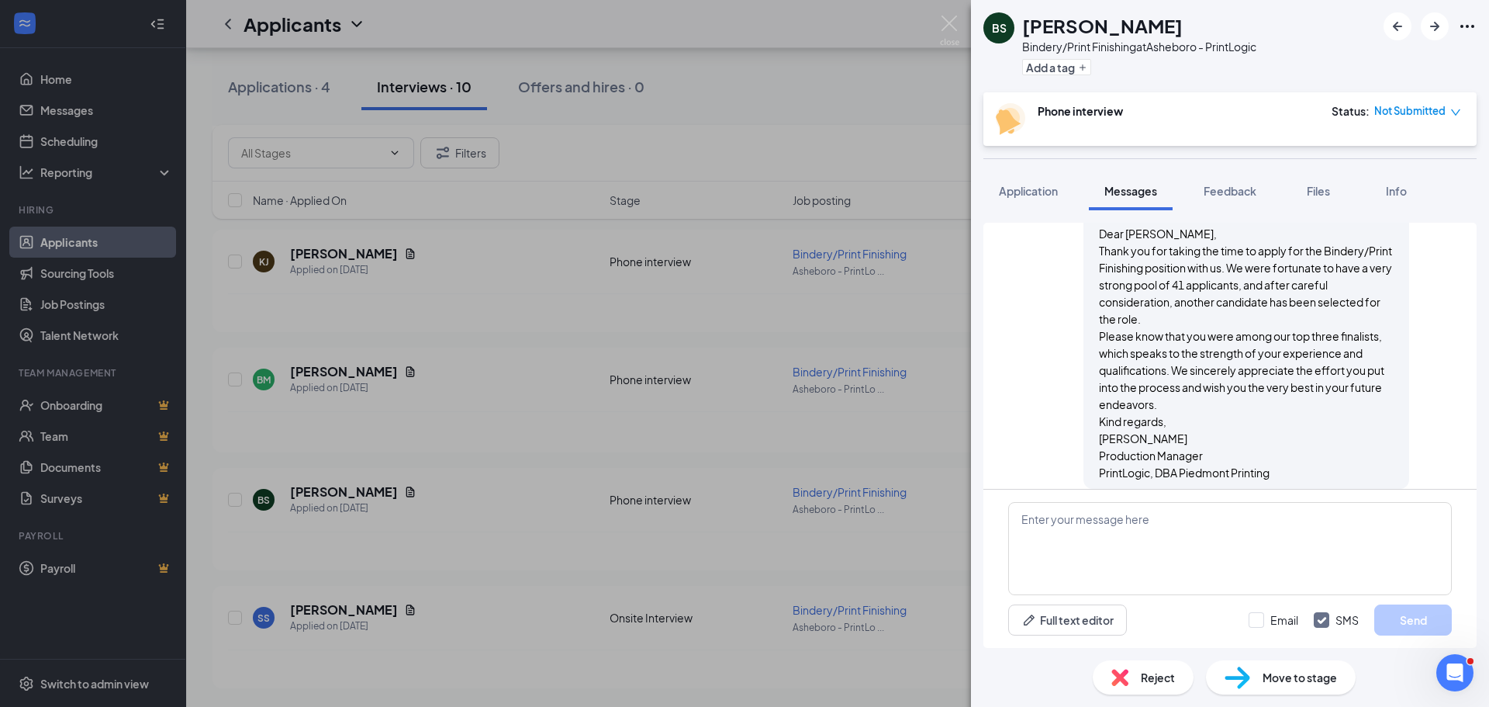
click at [888, 409] on div "BS Brittany Stutts Bindery/Print Finishing at Asheboro - PrintLogic Add a tag P…" at bounding box center [744, 353] width 1489 height 707
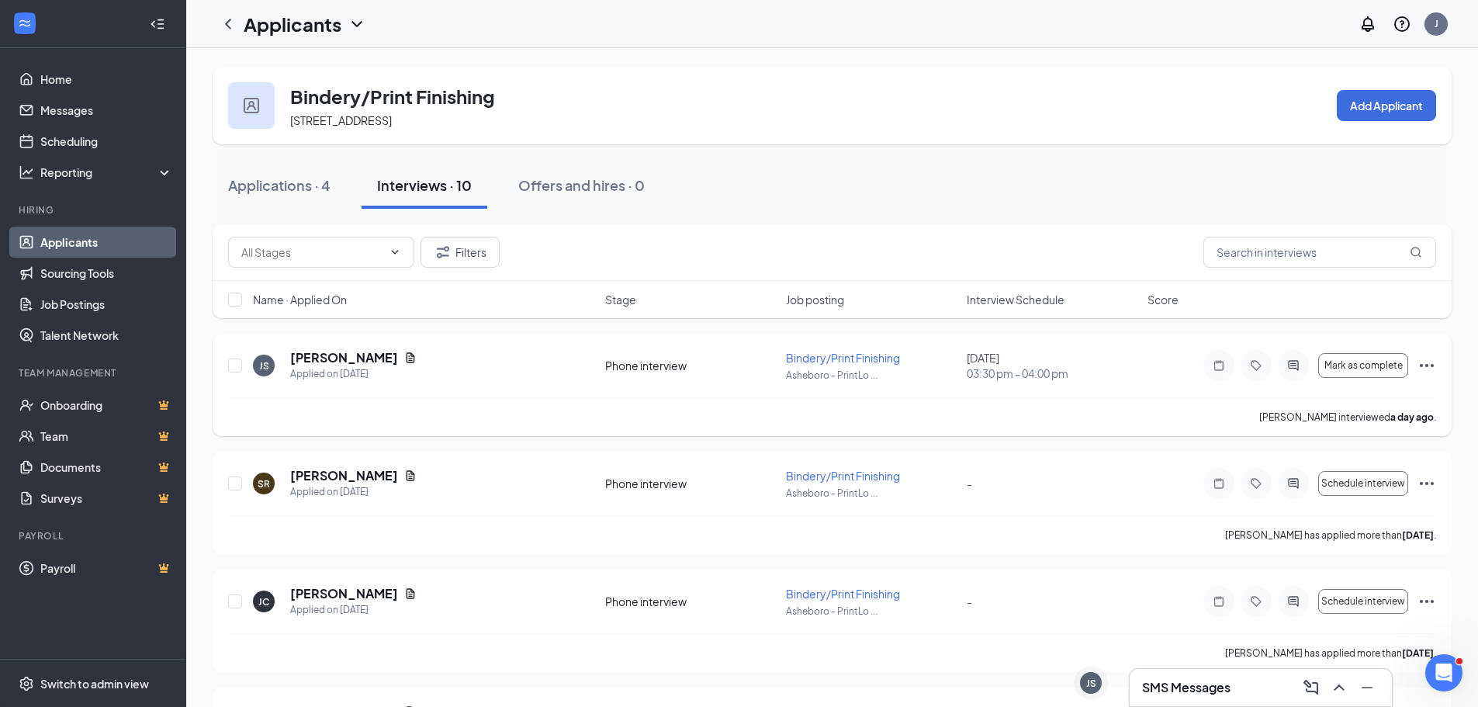
click at [1426, 364] on icon "Ellipses" at bounding box center [1426, 365] width 19 height 19
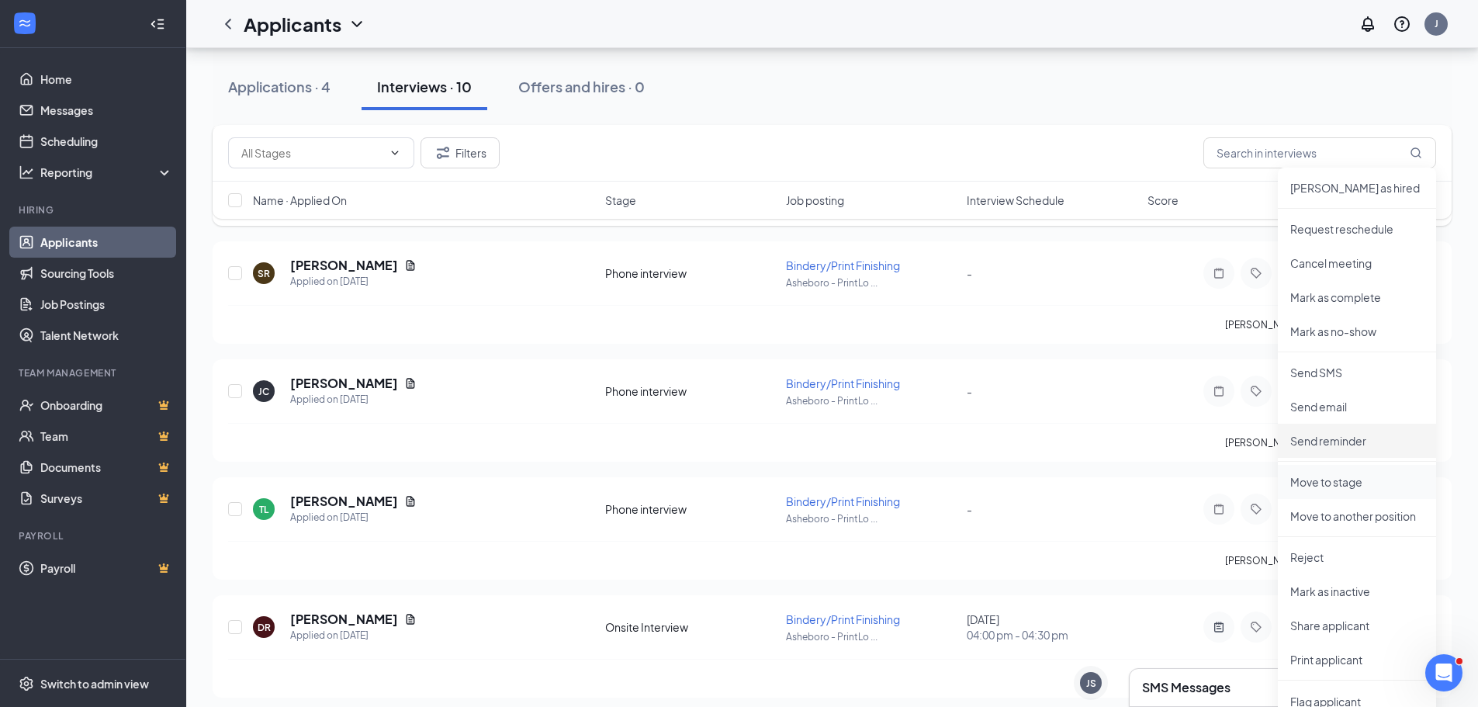
scroll to position [233, 0]
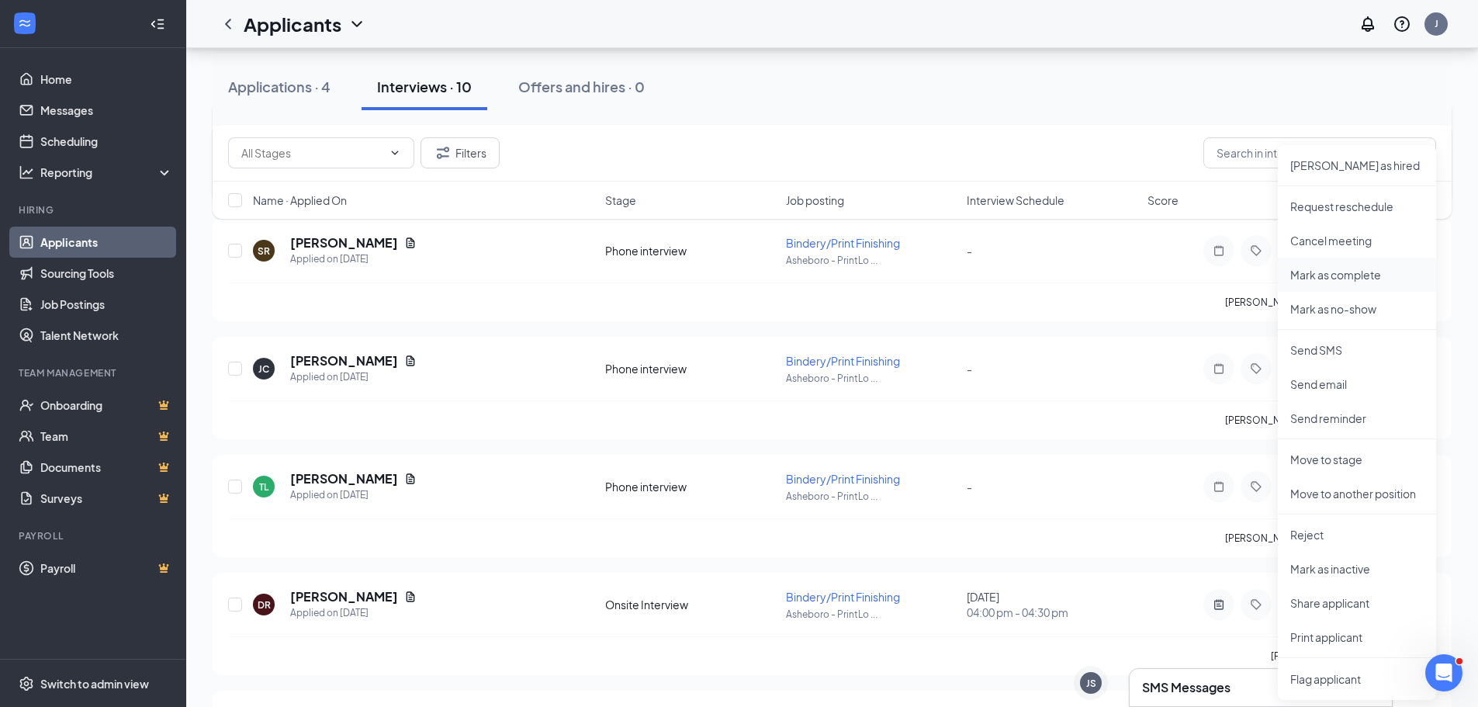
click at [1340, 273] on p "Mark as complete" at bounding box center [1356, 275] width 133 height 16
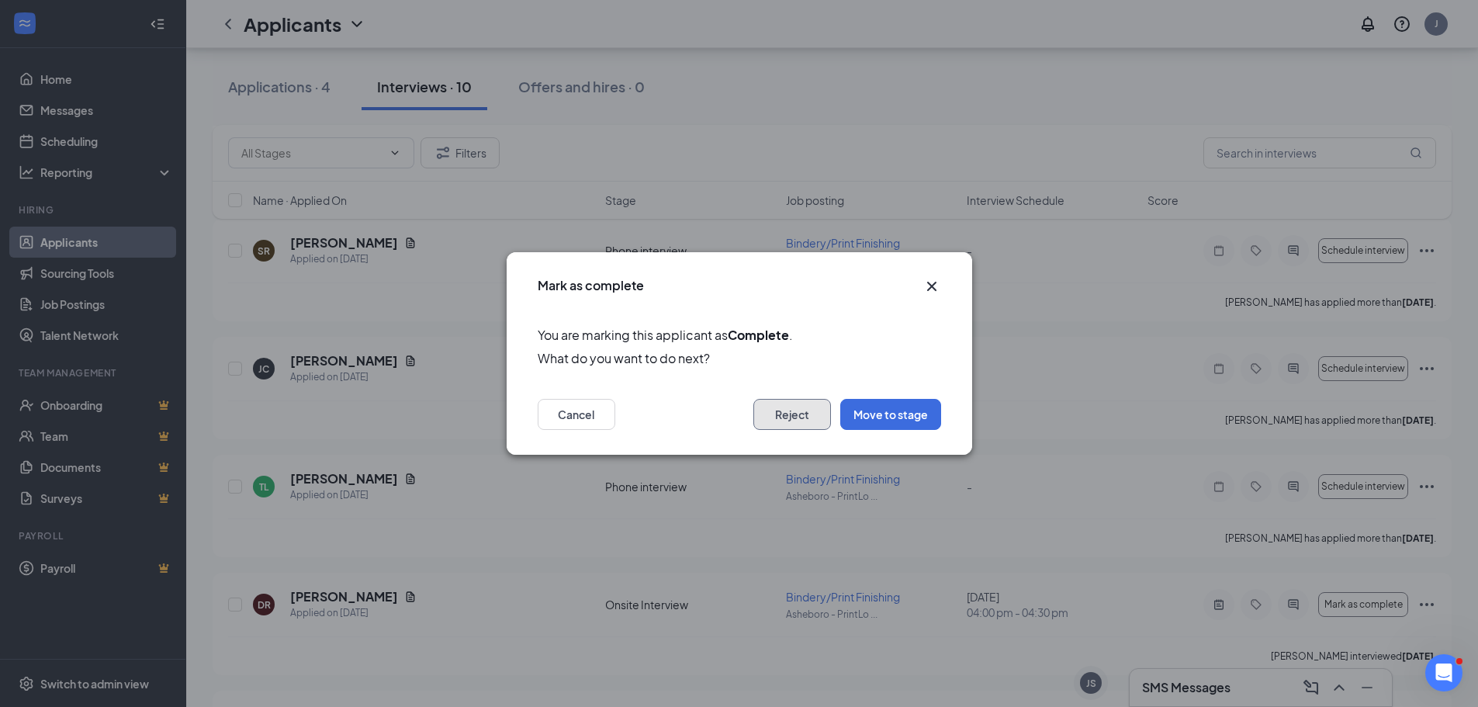
click at [790, 413] on button "Reject" at bounding box center [792, 414] width 78 height 31
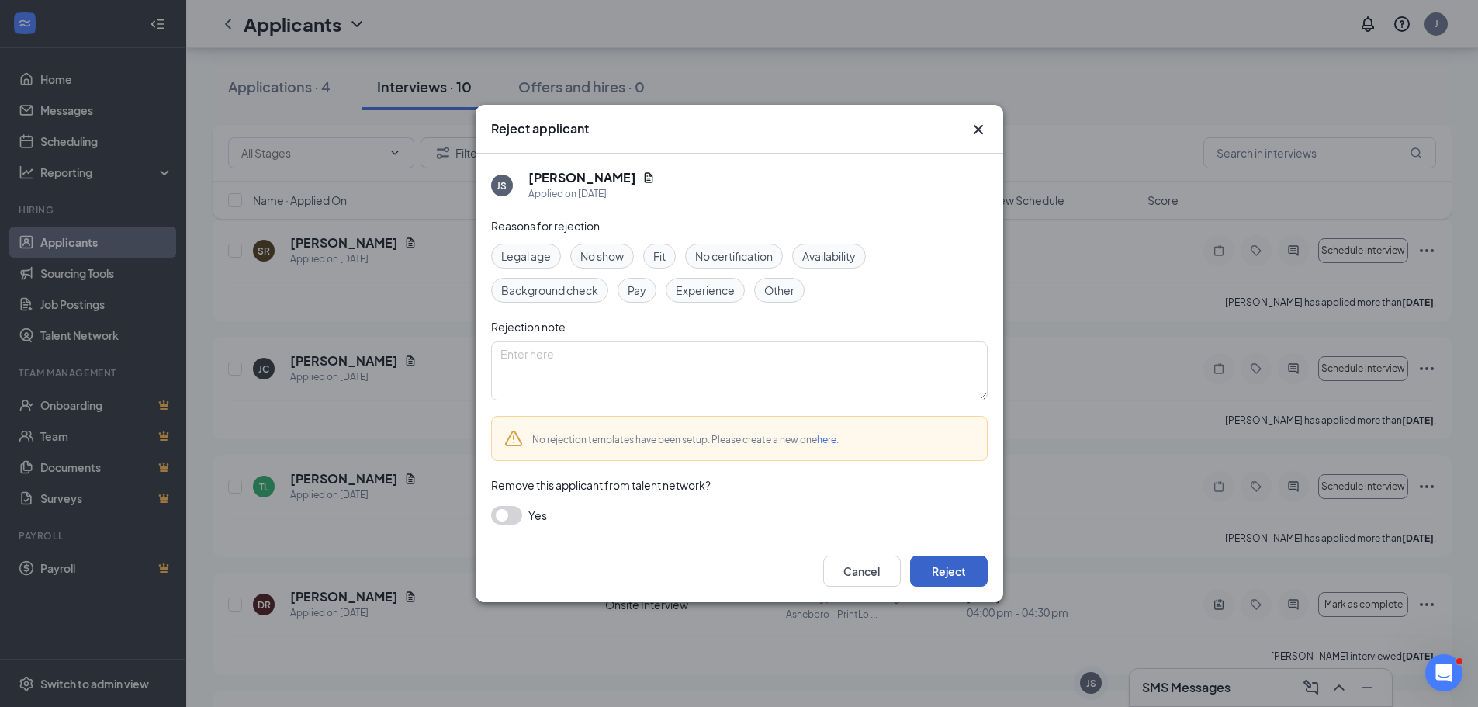
click at [949, 571] on button "Reject" at bounding box center [949, 570] width 78 height 31
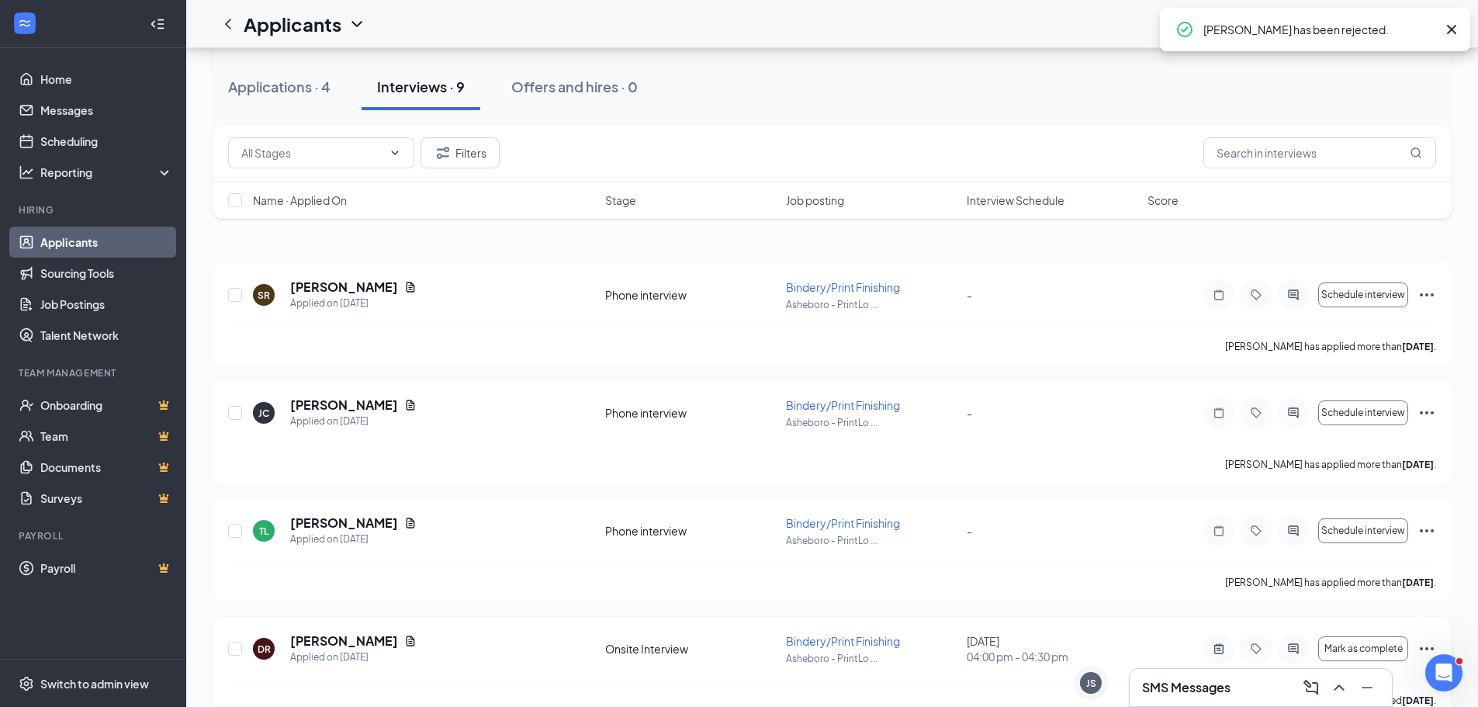
scroll to position [0, 0]
